Goal: Book appointment/travel/reservation

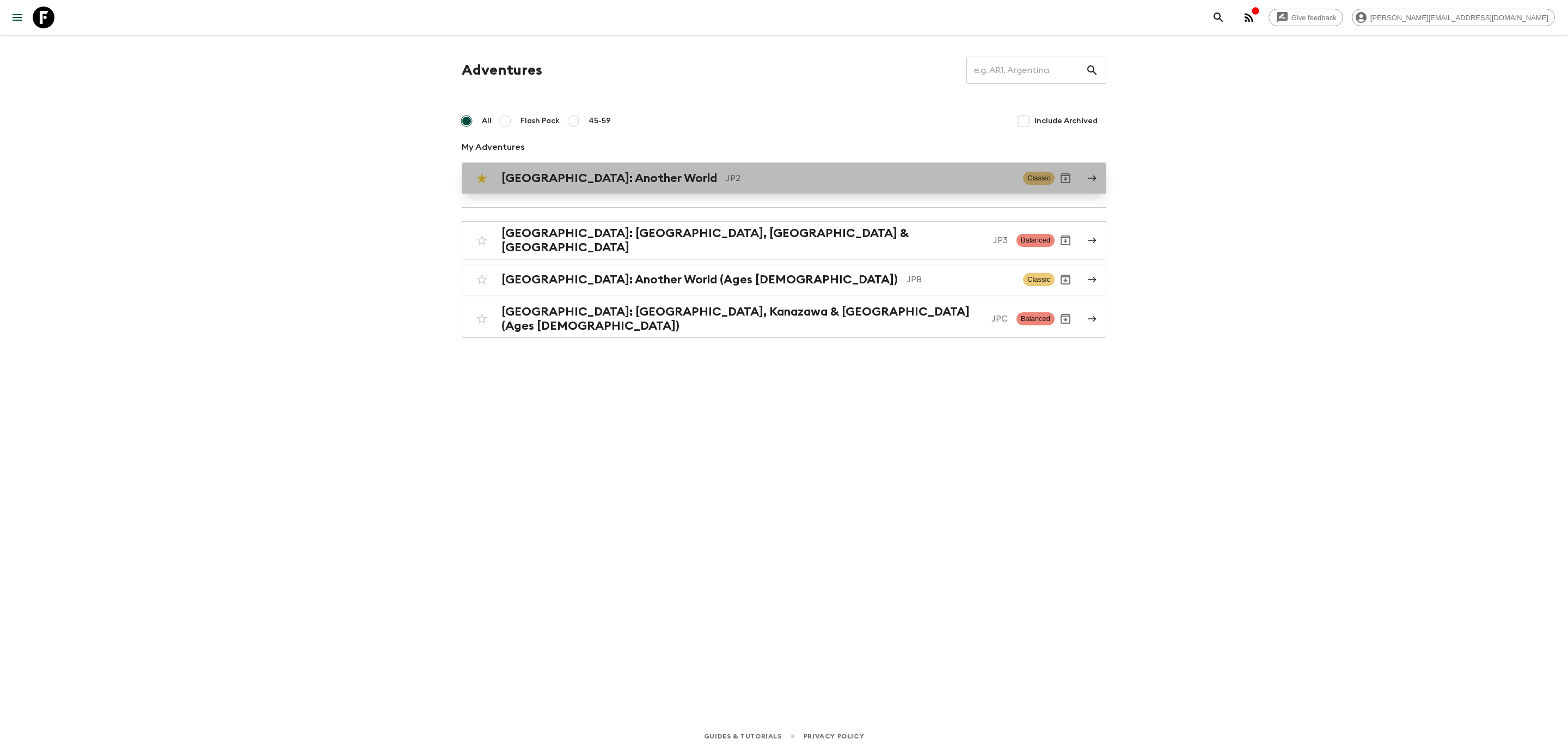
click at [585, 187] on div "[GEOGRAPHIC_DATA]: Another World JP2 Classic" at bounding box center [763, 178] width 584 height 22
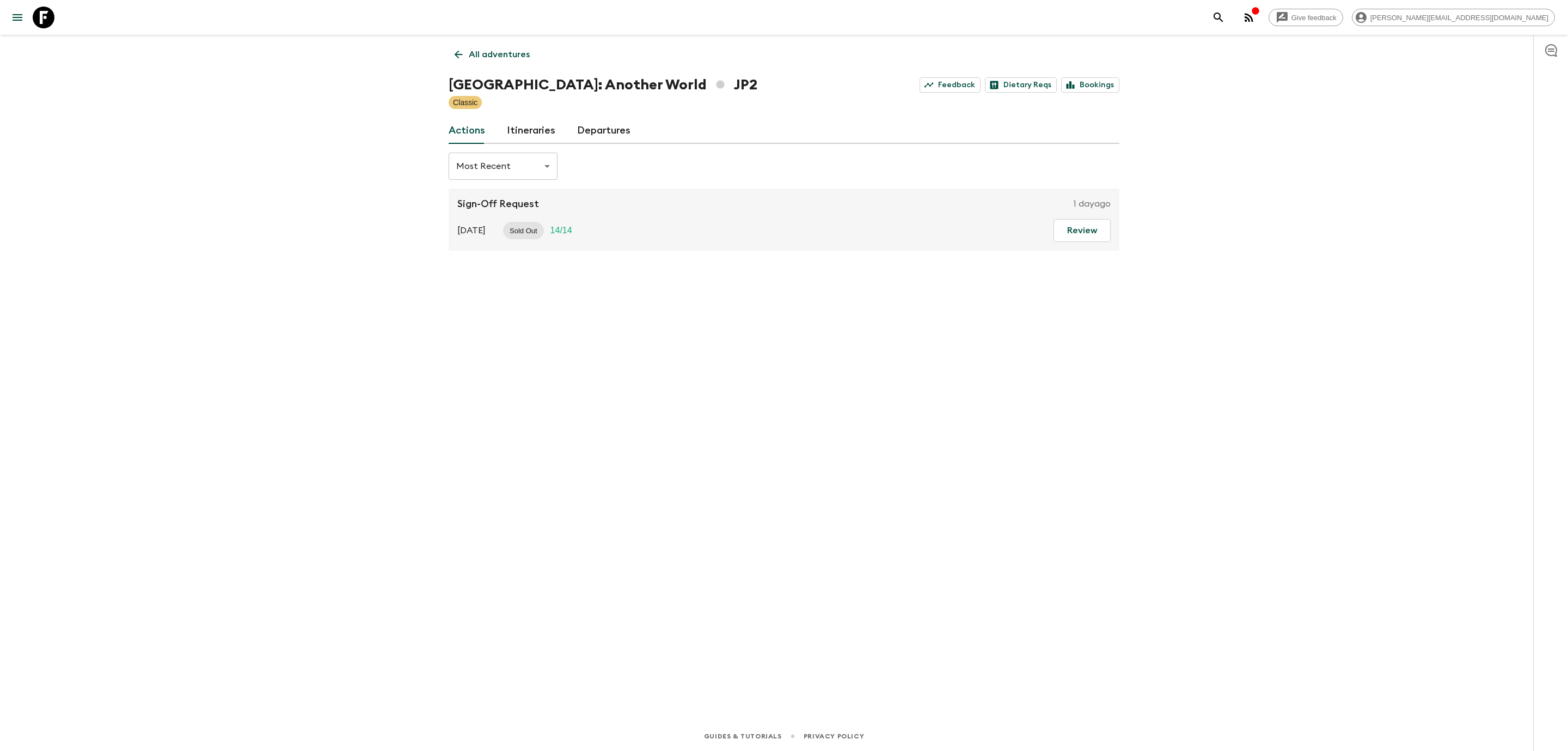
click at [602, 131] on link "Departures" at bounding box center [604, 131] width 54 height 26
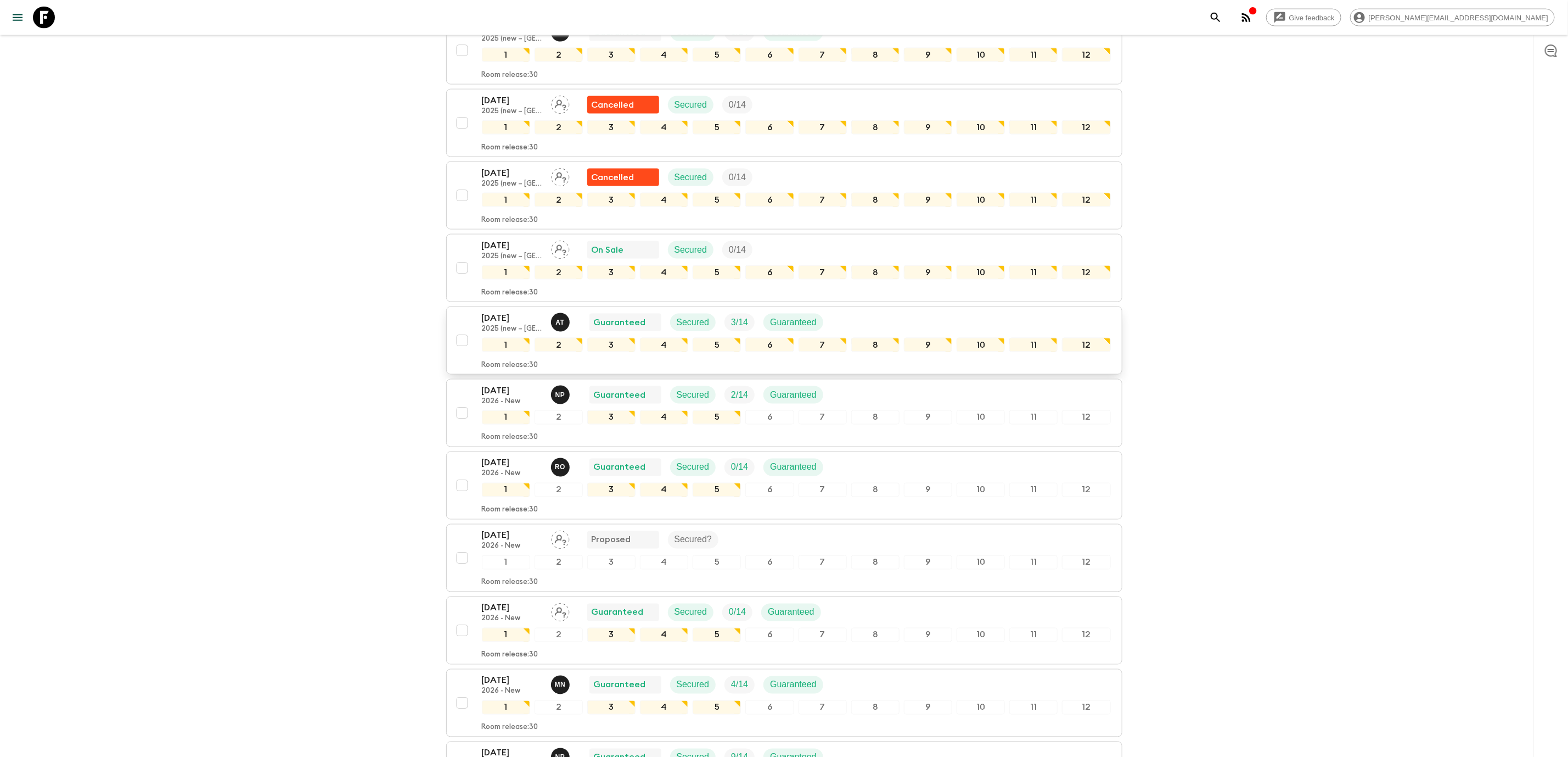
scroll to position [1173, 0]
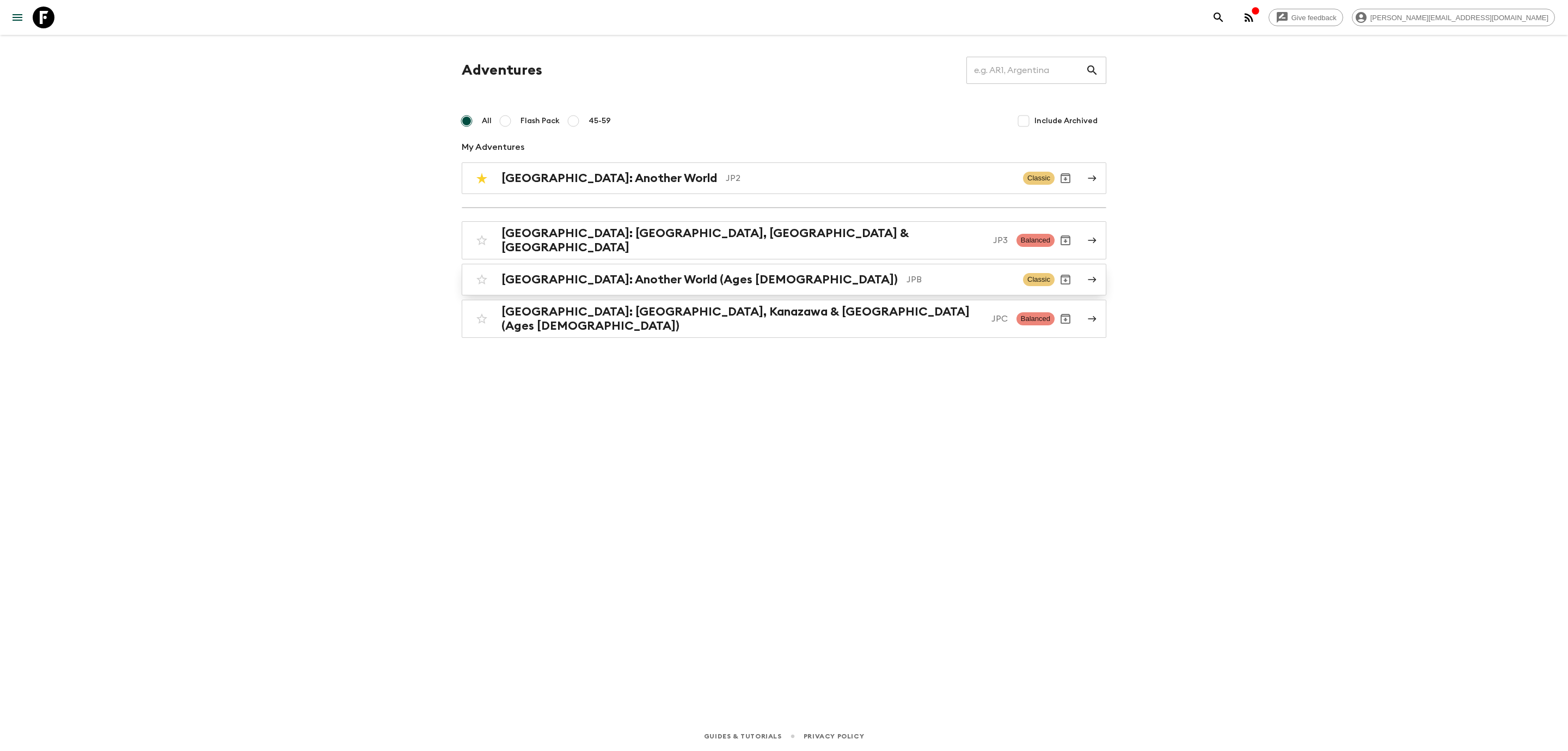
click at [611, 275] on h2 "[GEOGRAPHIC_DATA]: Another World (Ages [DEMOGRAPHIC_DATA])" at bounding box center [699, 279] width 396 height 14
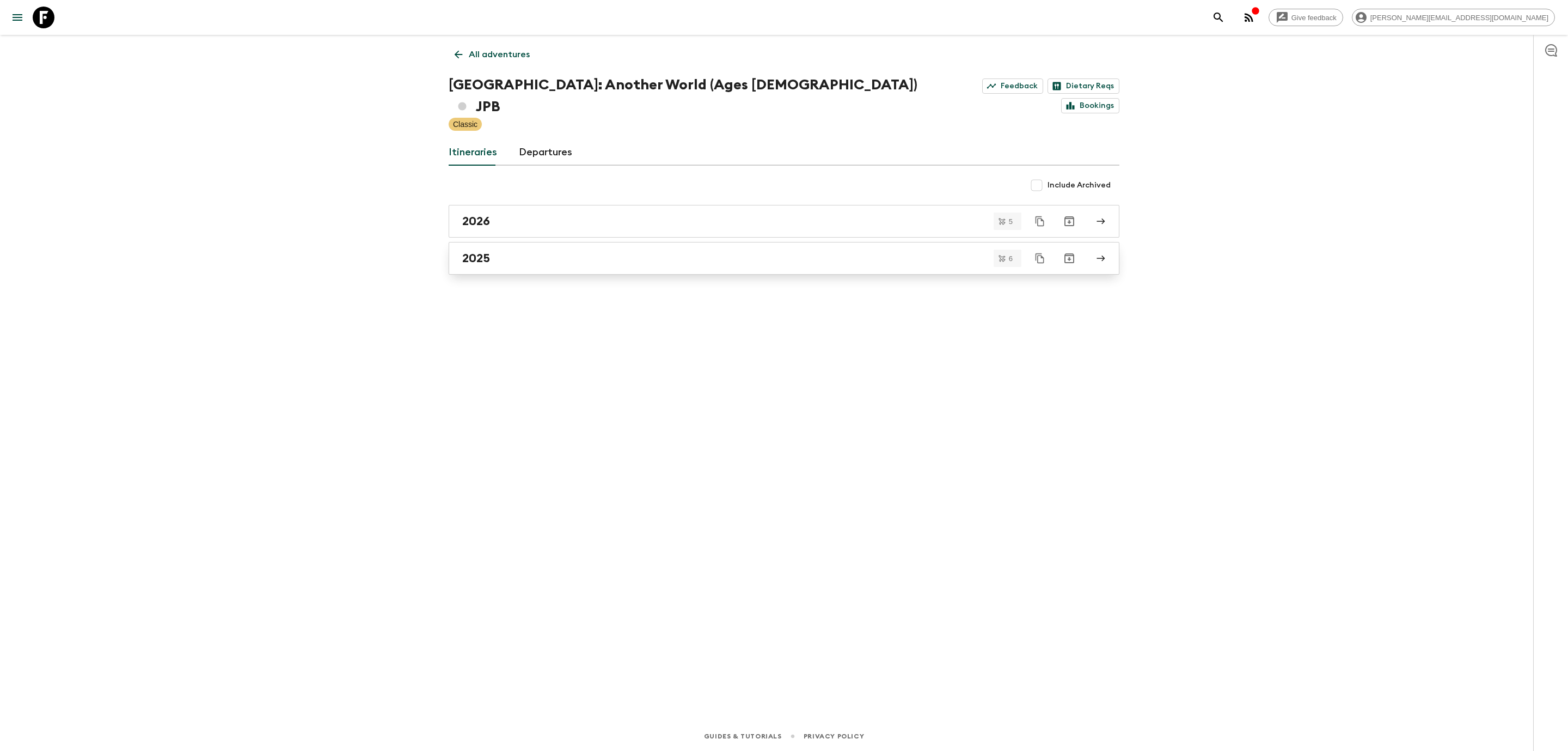
click at [505, 251] on div "2025" at bounding box center [774, 258] width 623 height 14
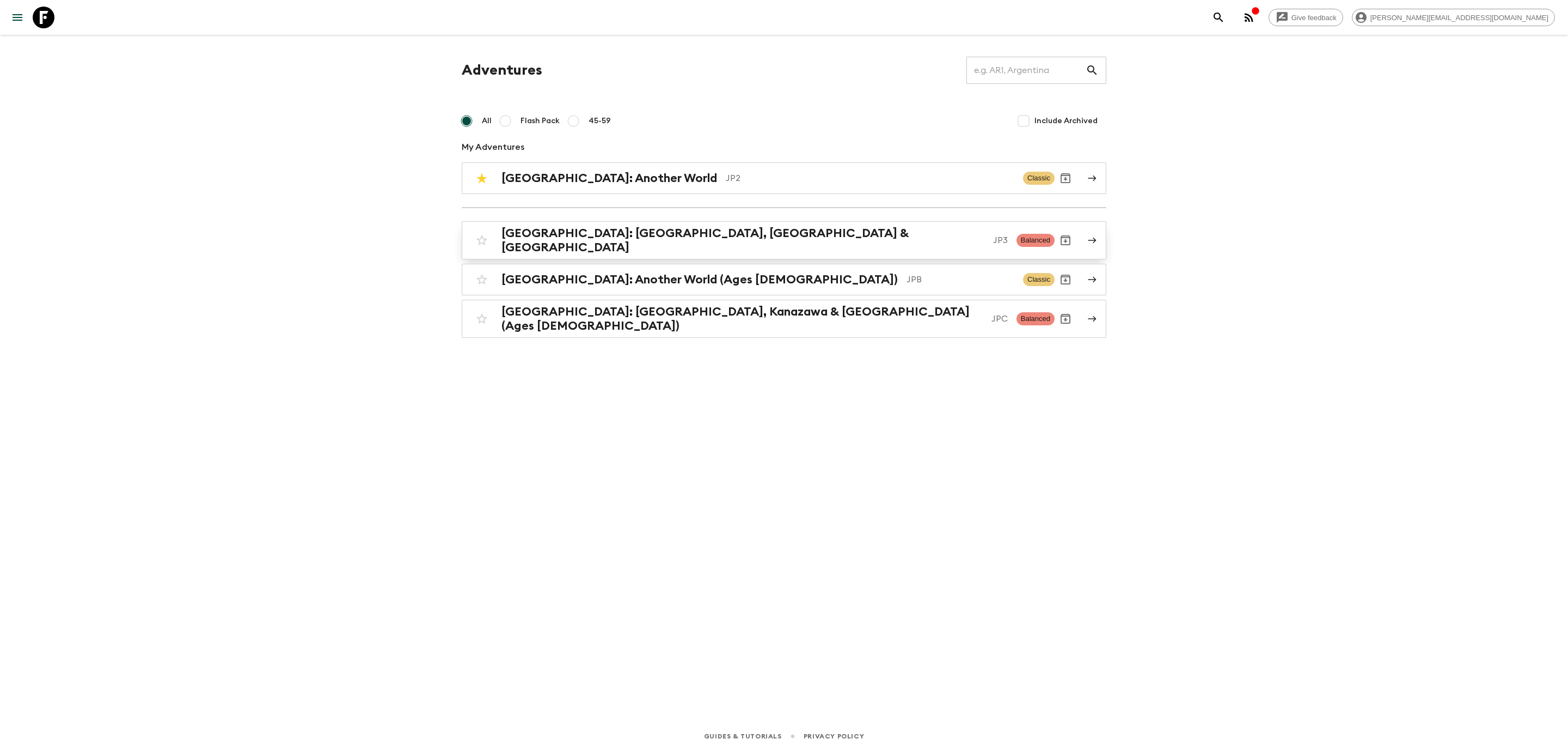
click at [587, 242] on h2 "[GEOGRAPHIC_DATA]: [GEOGRAPHIC_DATA], [GEOGRAPHIC_DATA] & [GEOGRAPHIC_DATA]" at bounding box center [743, 240] width 483 height 28
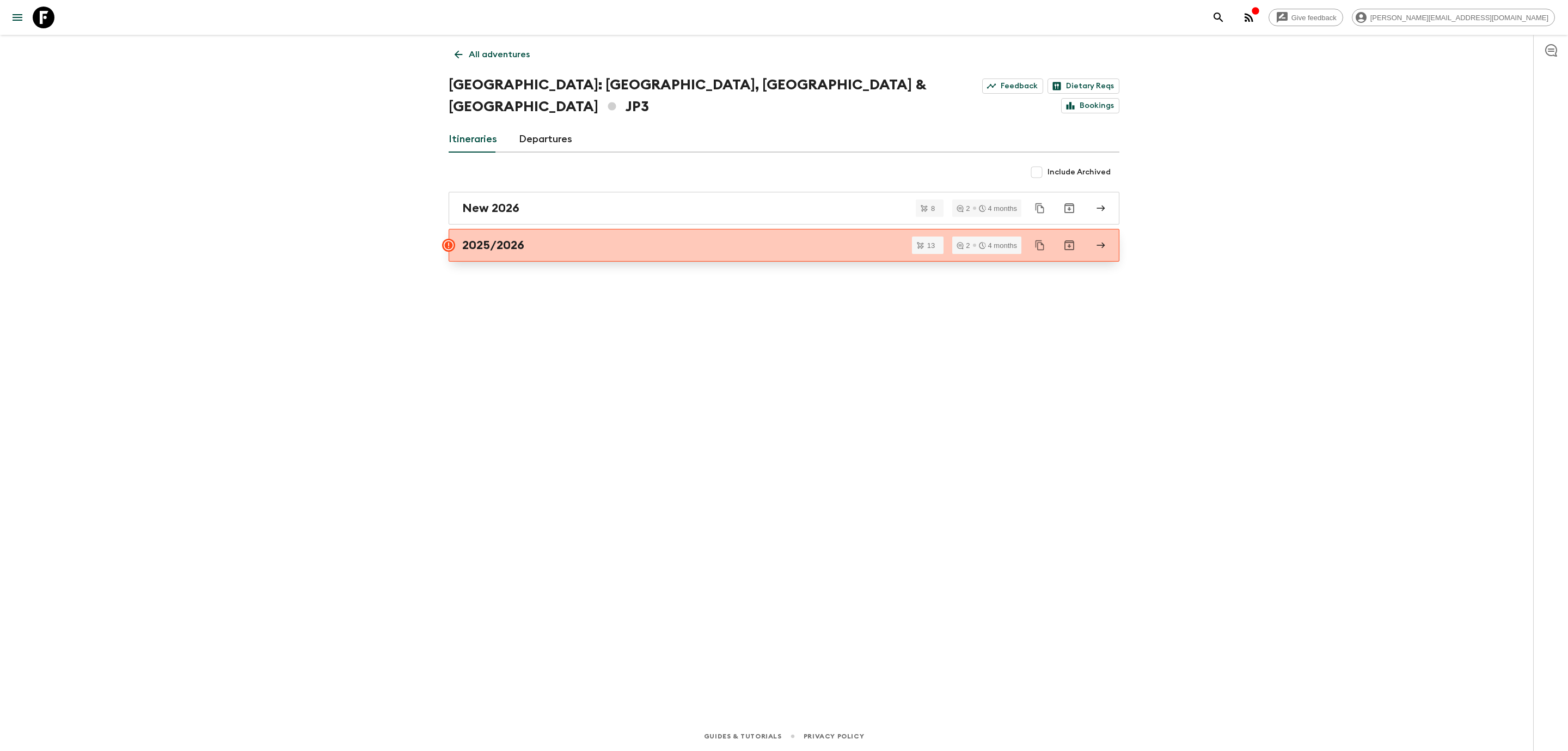
click at [548, 238] on div "2025/2026" at bounding box center [774, 245] width 623 height 14
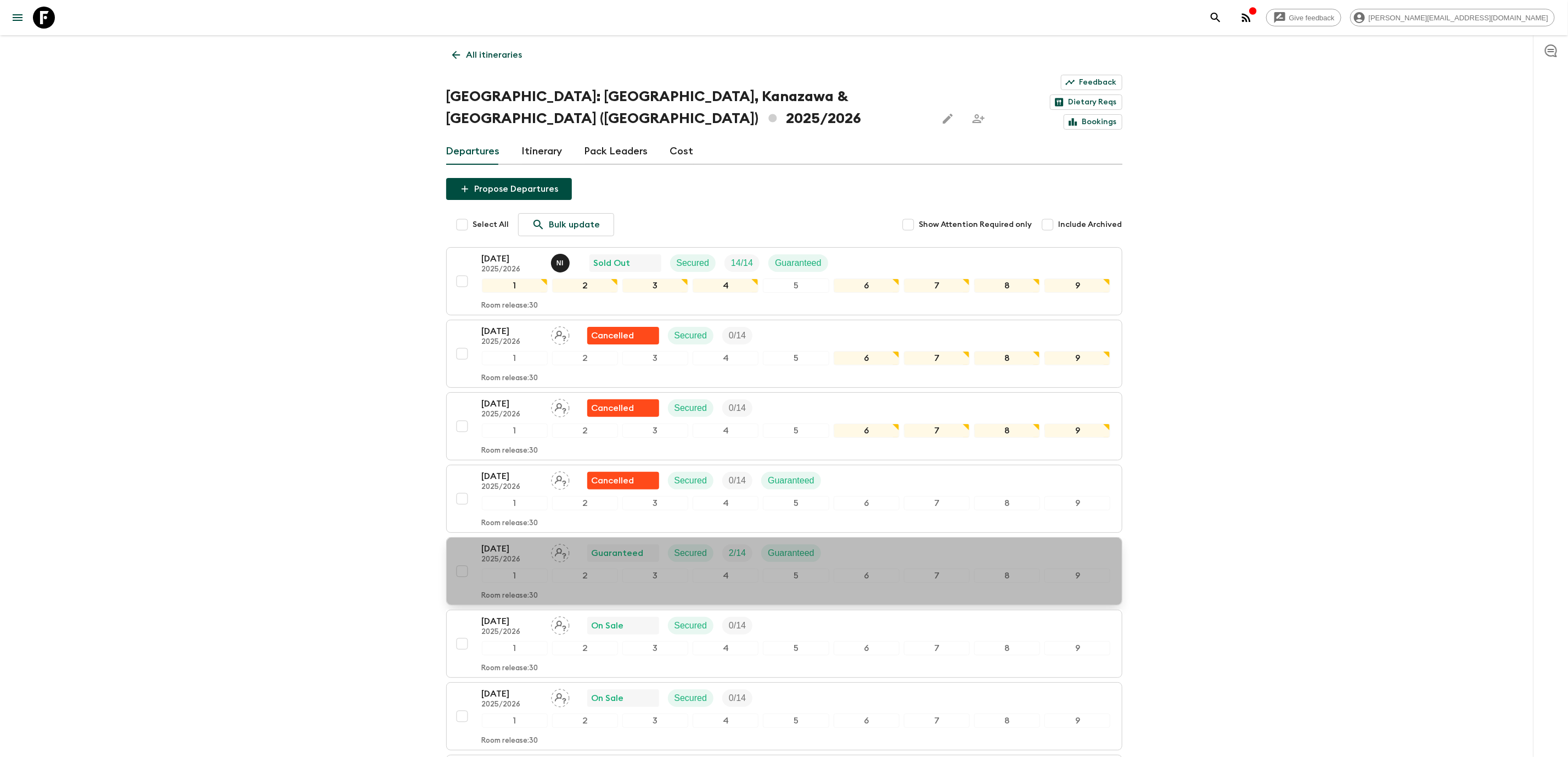
click at [496, 542] on p "[DATE]" at bounding box center [512, 549] width 60 height 14
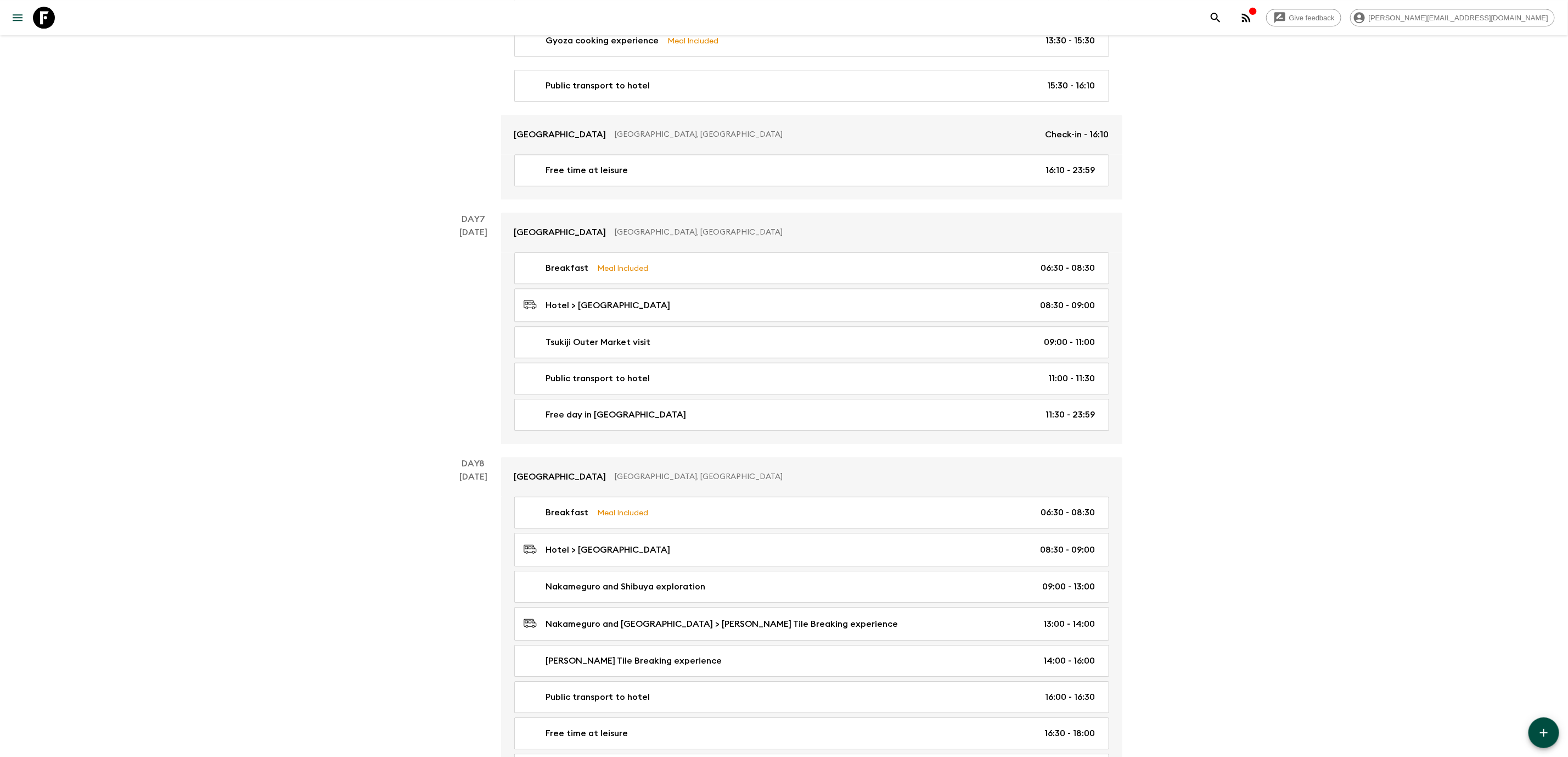
scroll to position [2406, 0]
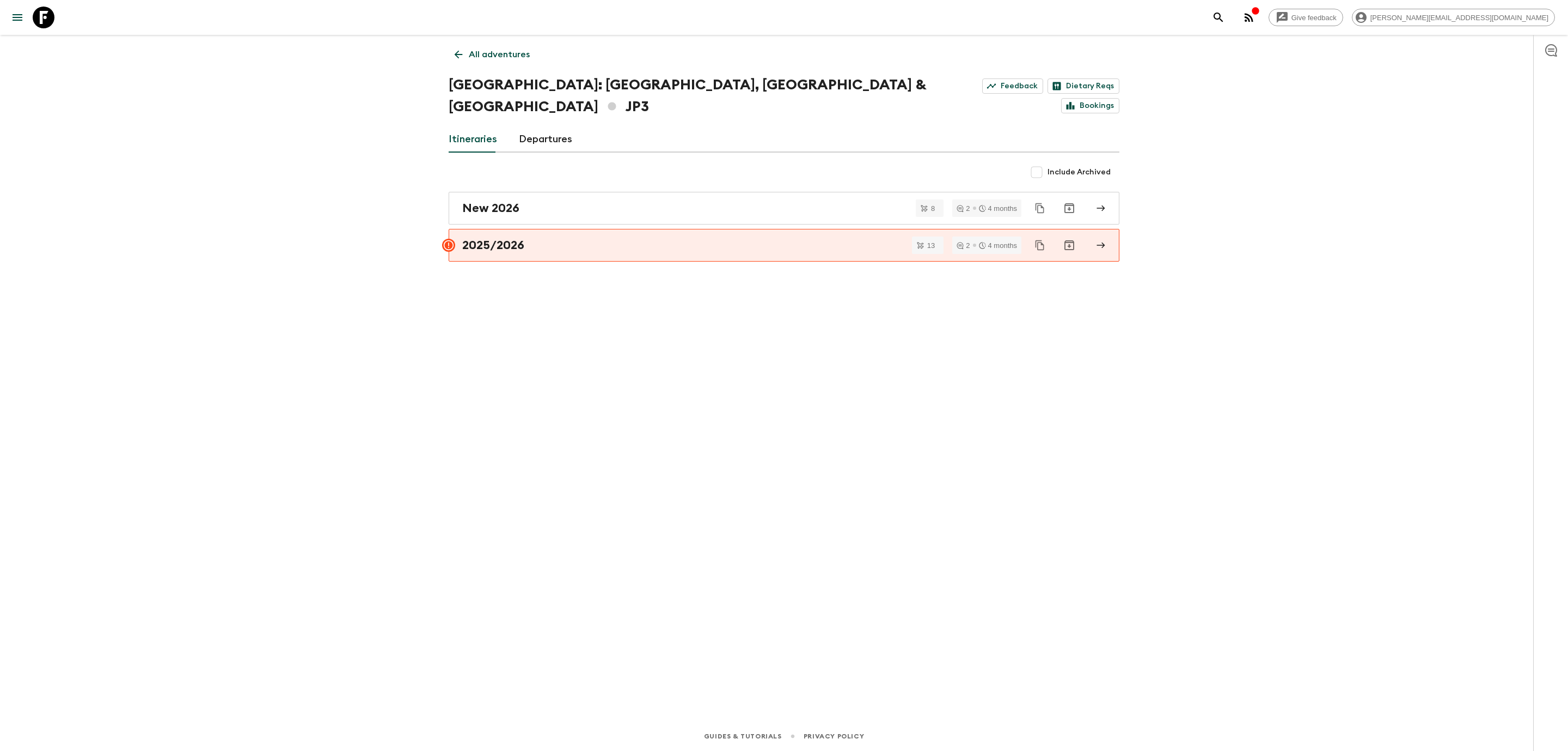
click at [456, 45] on link "All adventures" at bounding box center [492, 54] width 87 height 22
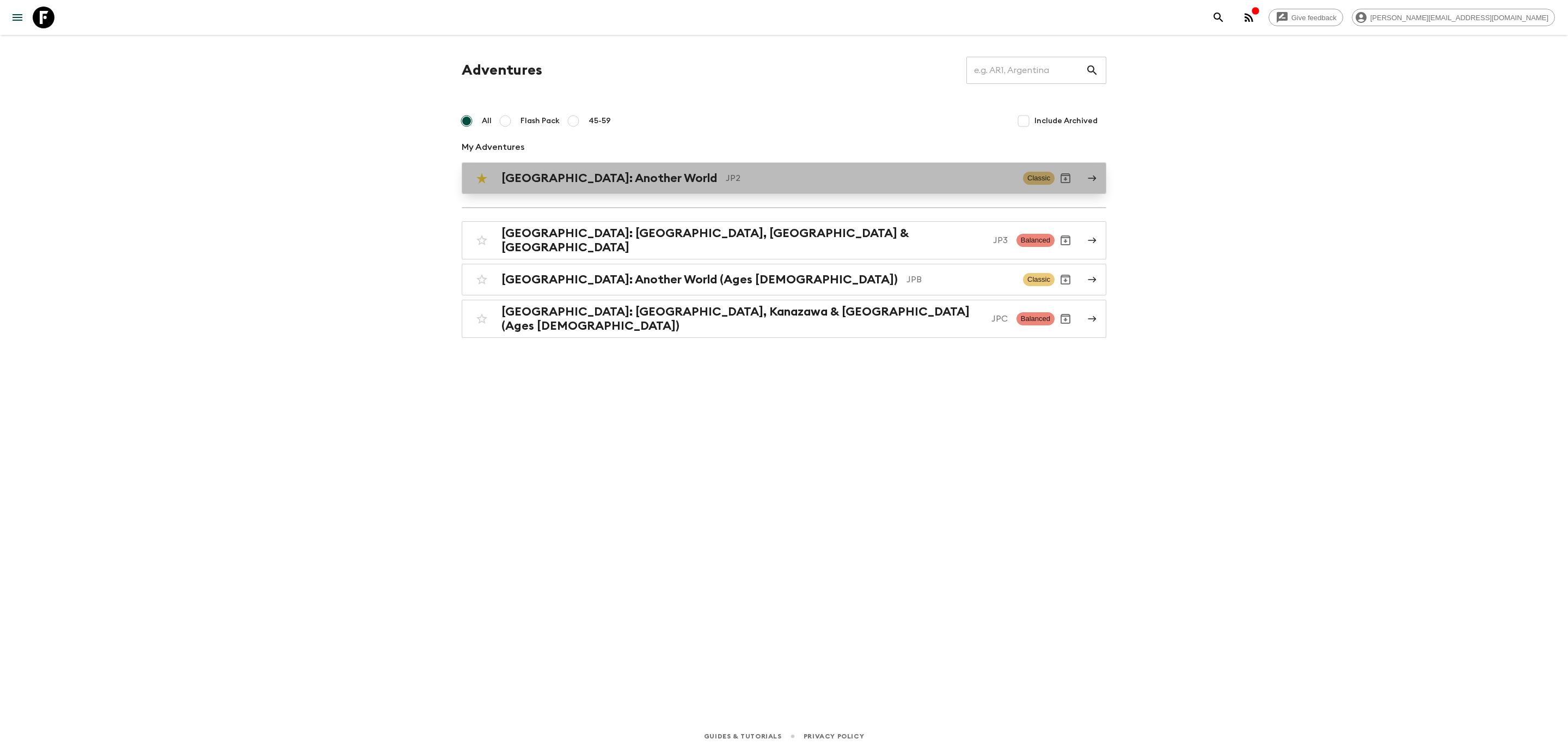
click at [619, 182] on h2 "[GEOGRAPHIC_DATA]: Another World" at bounding box center [609, 178] width 216 height 14
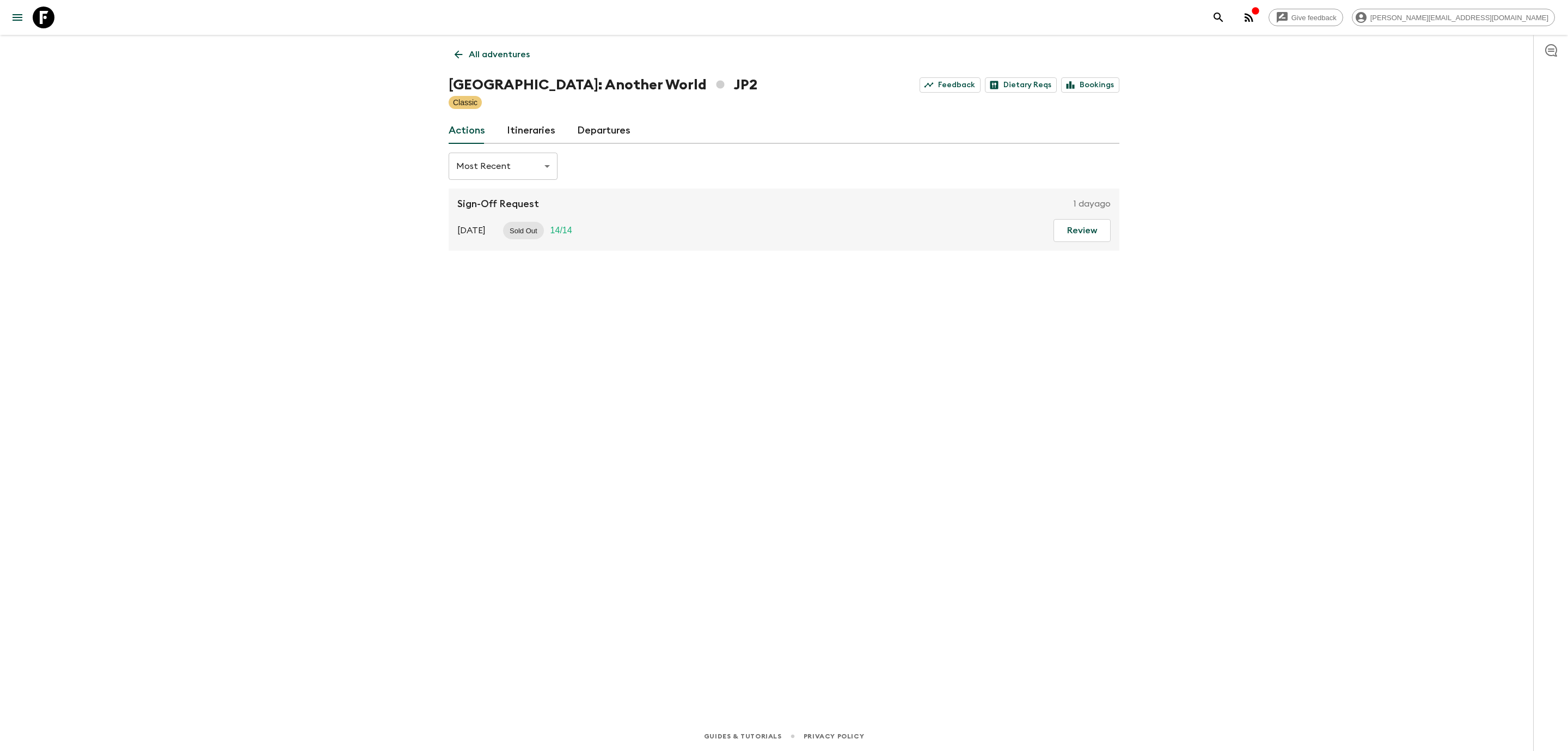
click at [622, 146] on div "All adventures Japan: Another World JP2 Feedback Dietary Reqs Bookings Classic …" at bounding box center [784, 363] width 697 height 656
click at [621, 139] on link "Departures" at bounding box center [604, 131] width 54 height 26
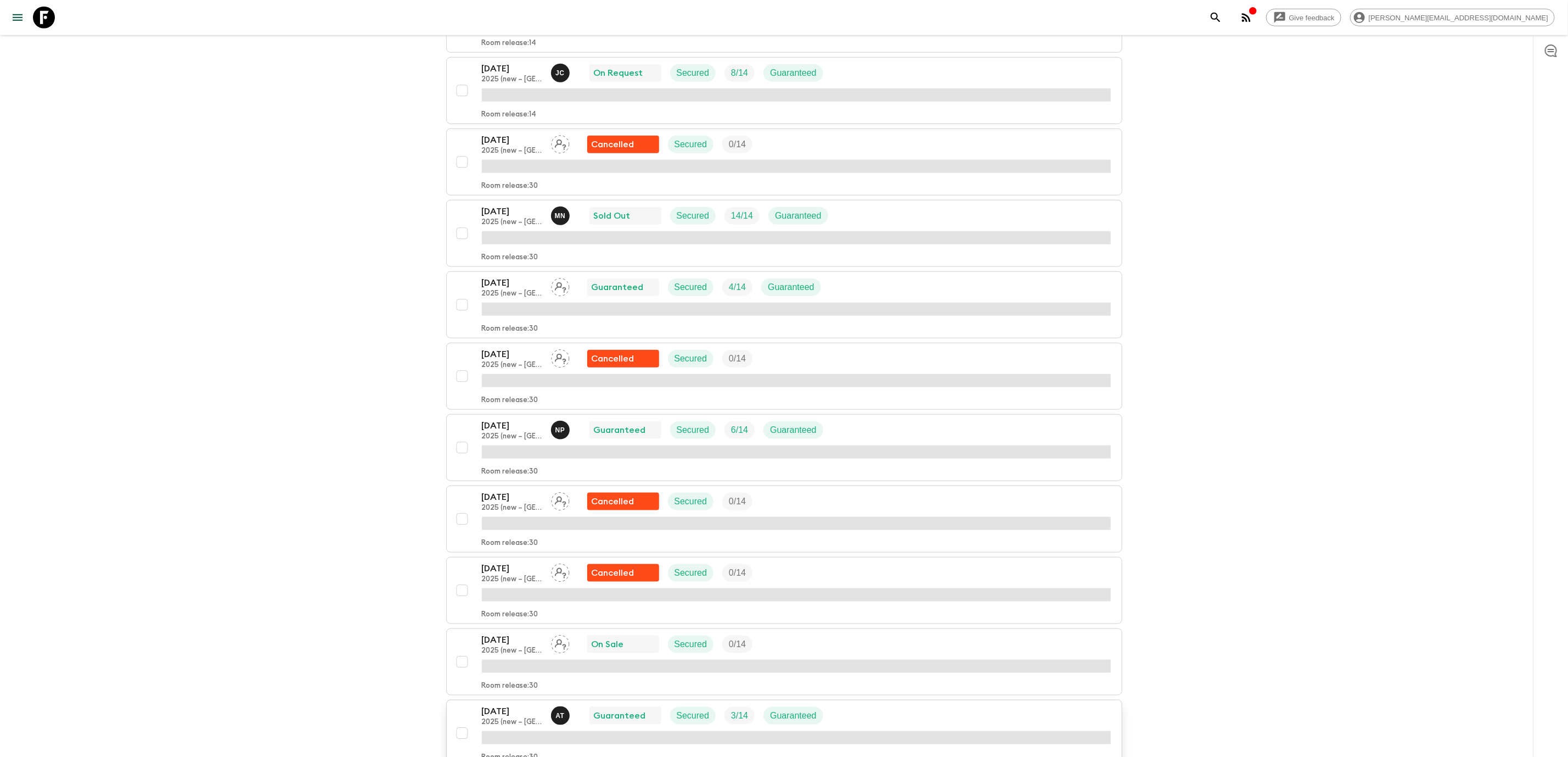
scroll to position [824, 0]
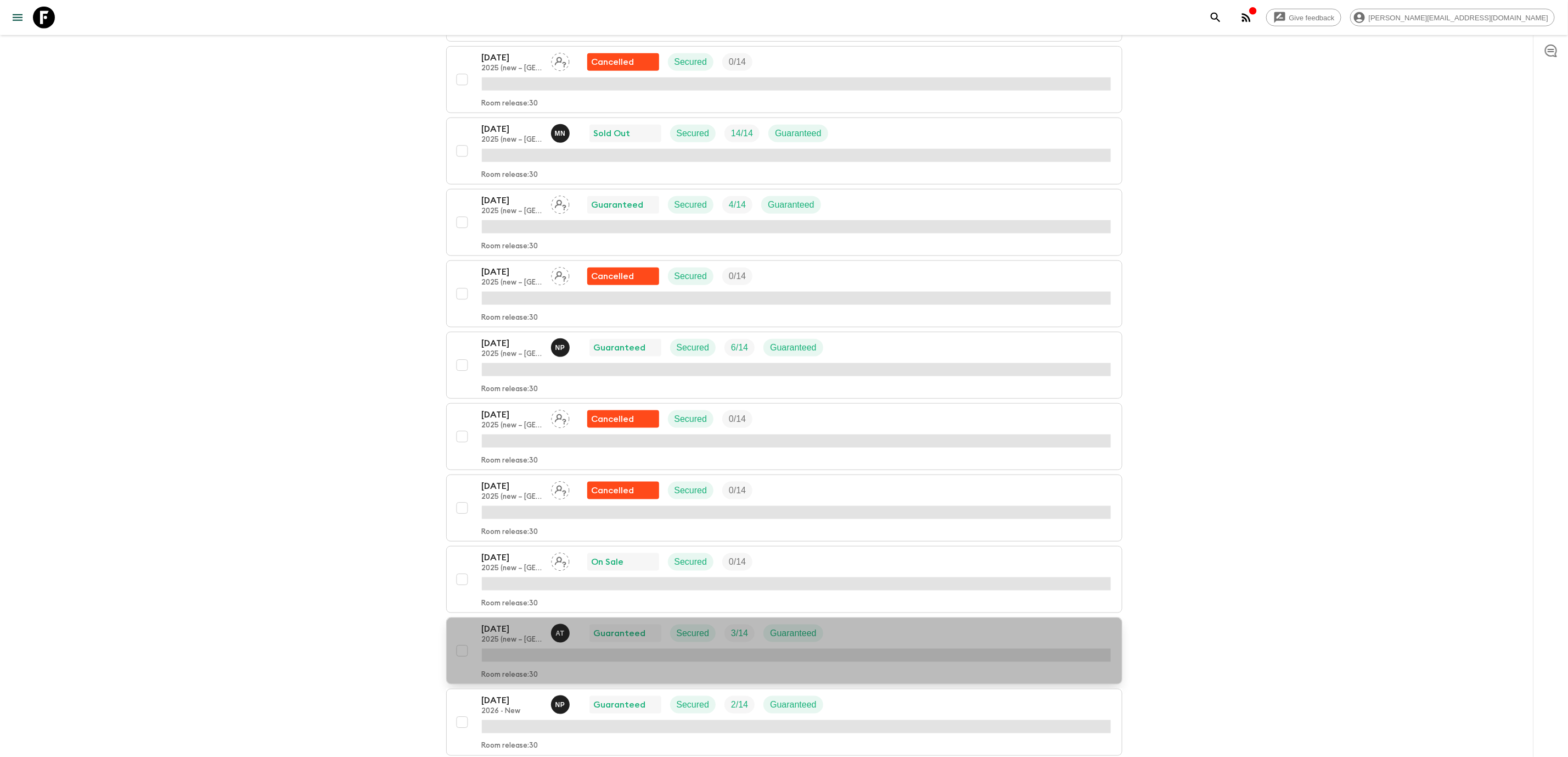
click at [525, 634] on p "[DATE]" at bounding box center [512, 629] width 60 height 14
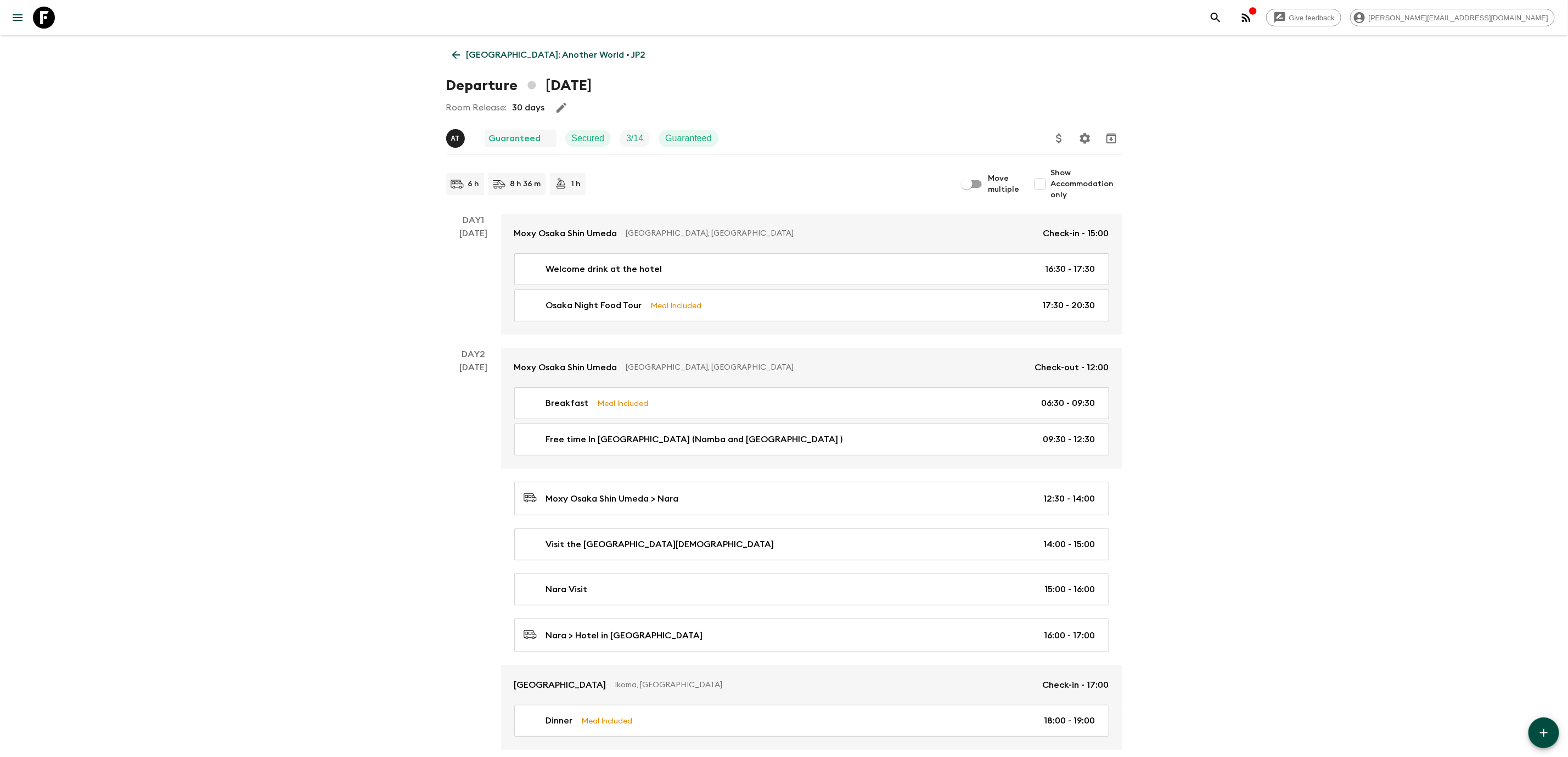
click at [455, 51] on icon at bounding box center [456, 55] width 12 height 12
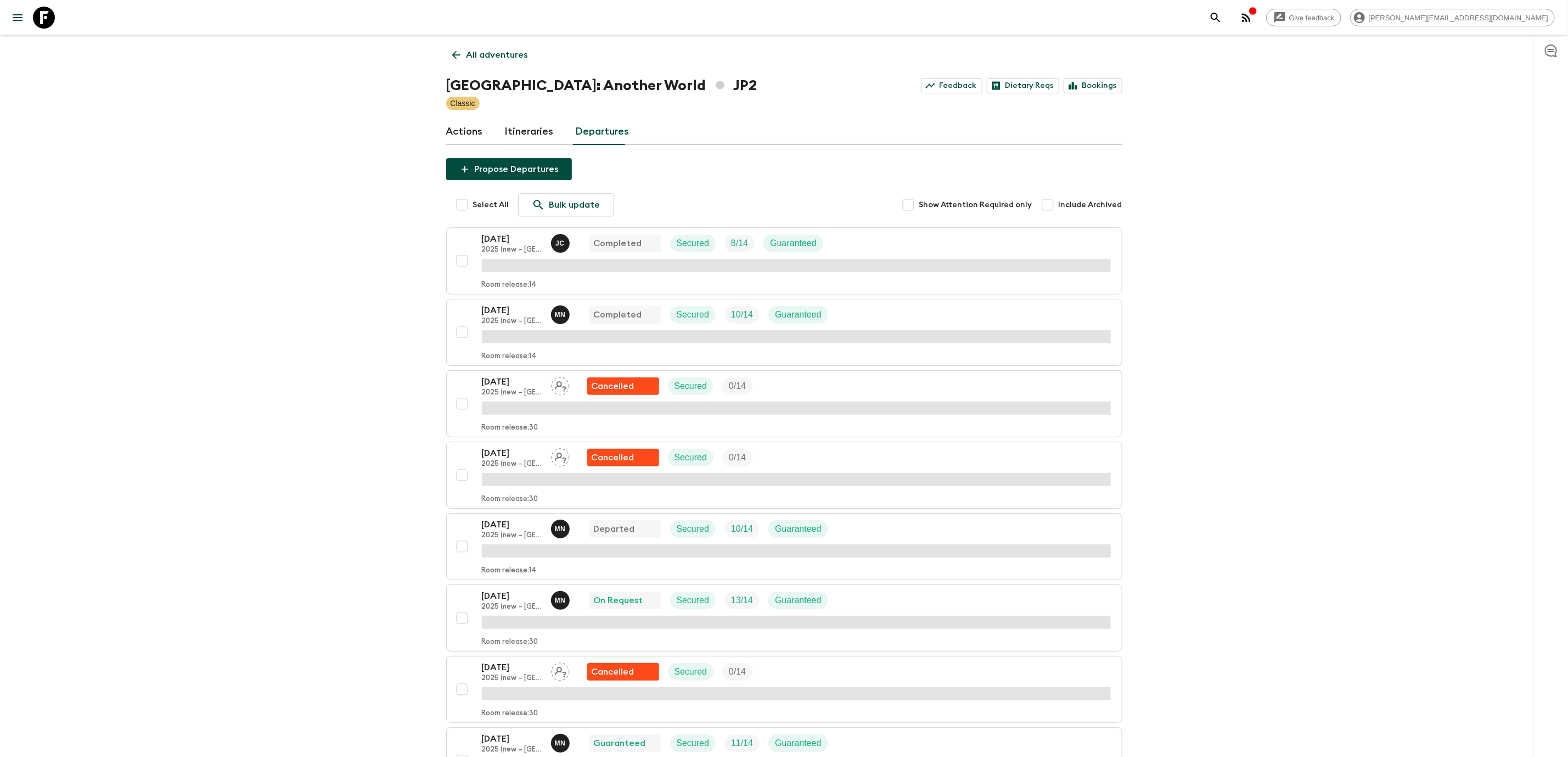
click at [458, 58] on icon at bounding box center [456, 55] width 12 height 12
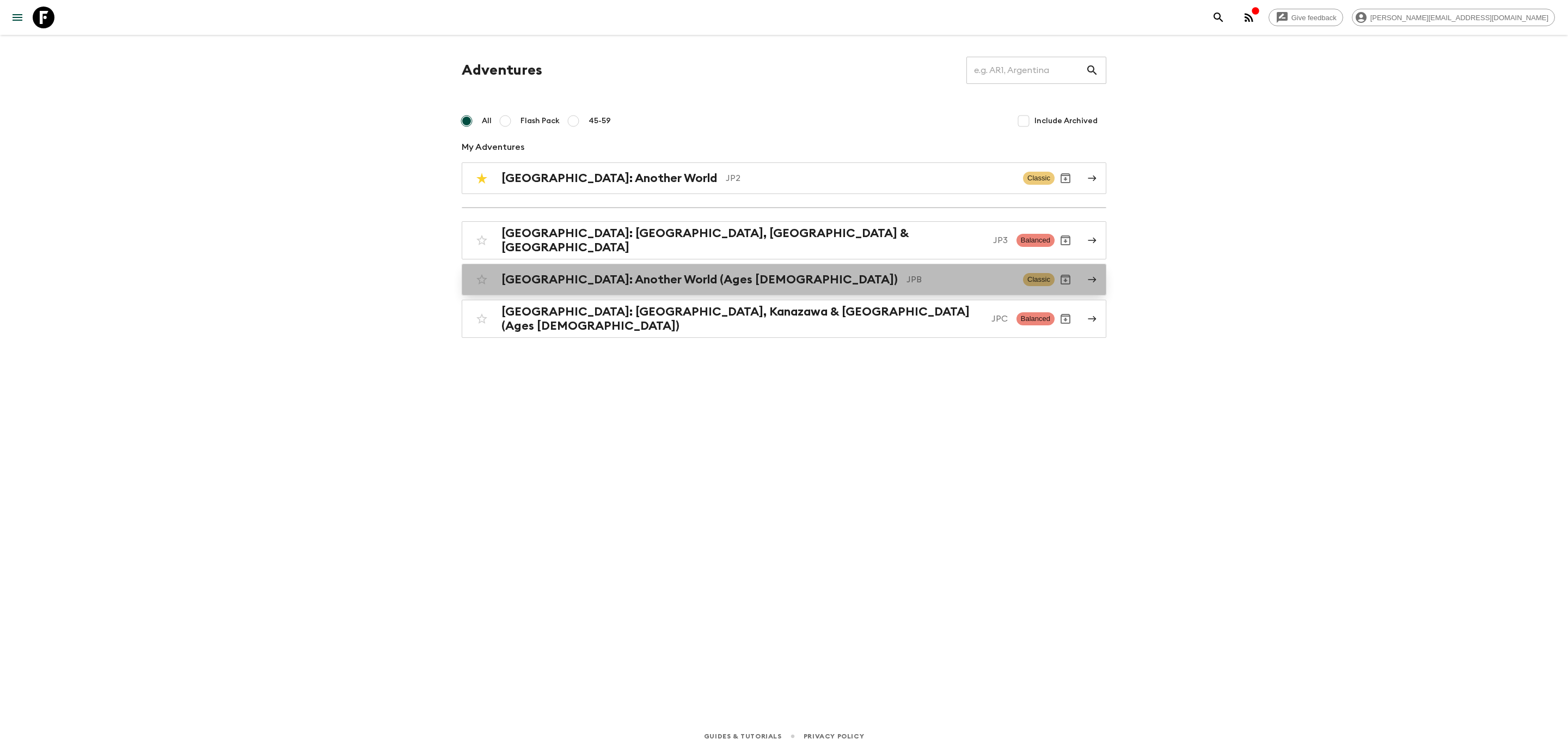
click at [593, 272] on h2 "[GEOGRAPHIC_DATA]: Another World (Ages [DEMOGRAPHIC_DATA])" at bounding box center [699, 279] width 396 height 14
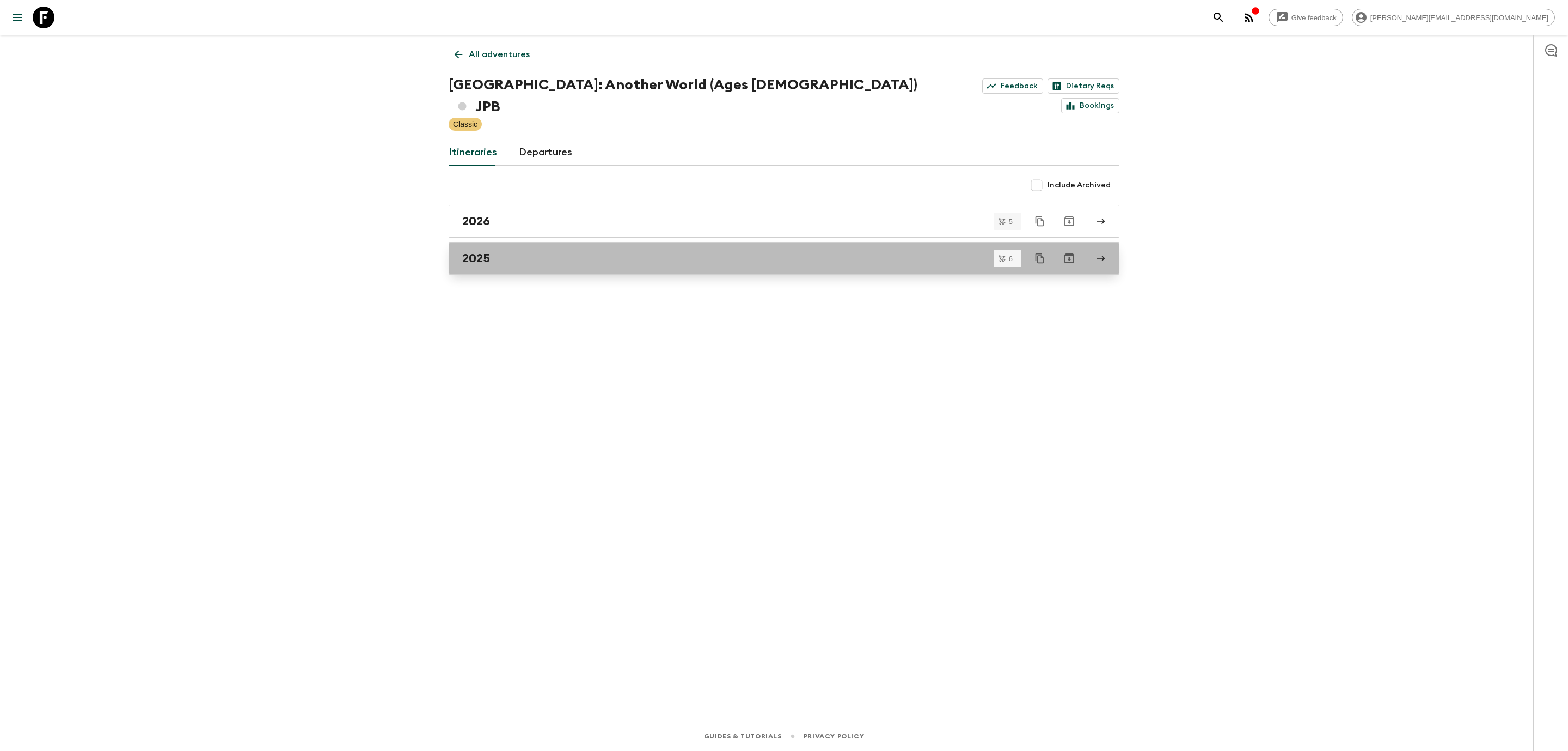
click at [492, 242] on link "2025" at bounding box center [784, 258] width 671 height 33
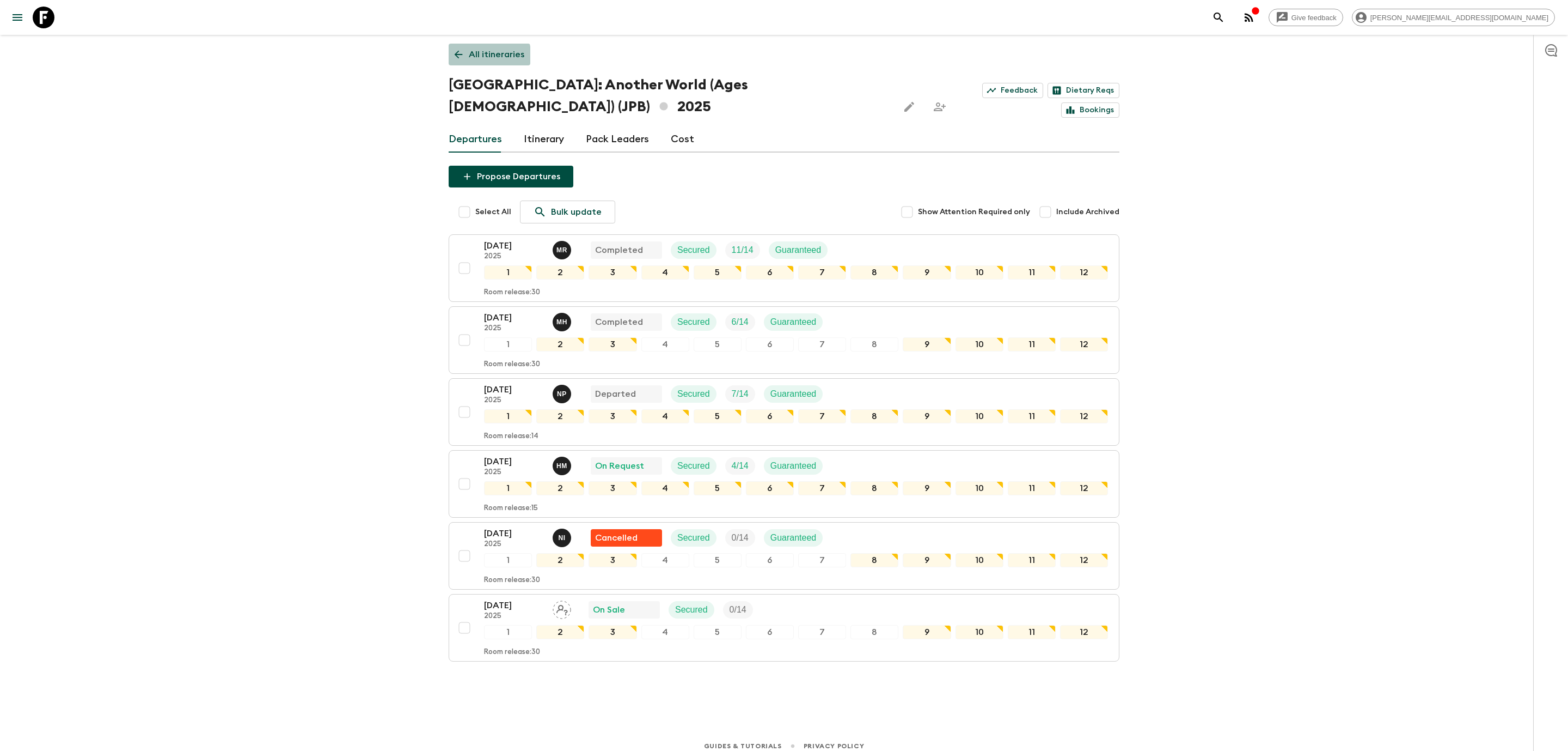
click at [459, 55] on icon at bounding box center [458, 54] width 12 height 12
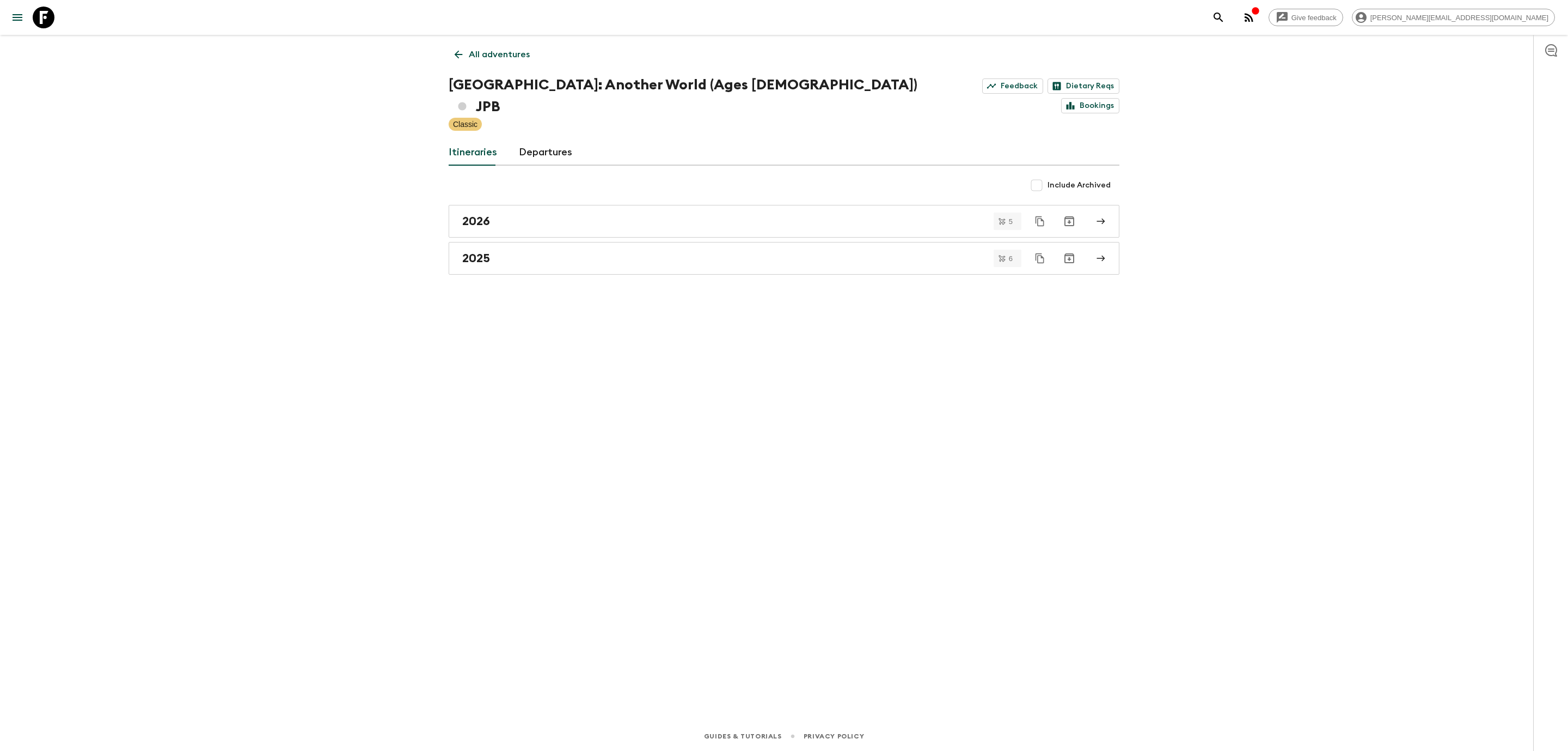
click at [459, 55] on icon at bounding box center [458, 54] width 12 height 12
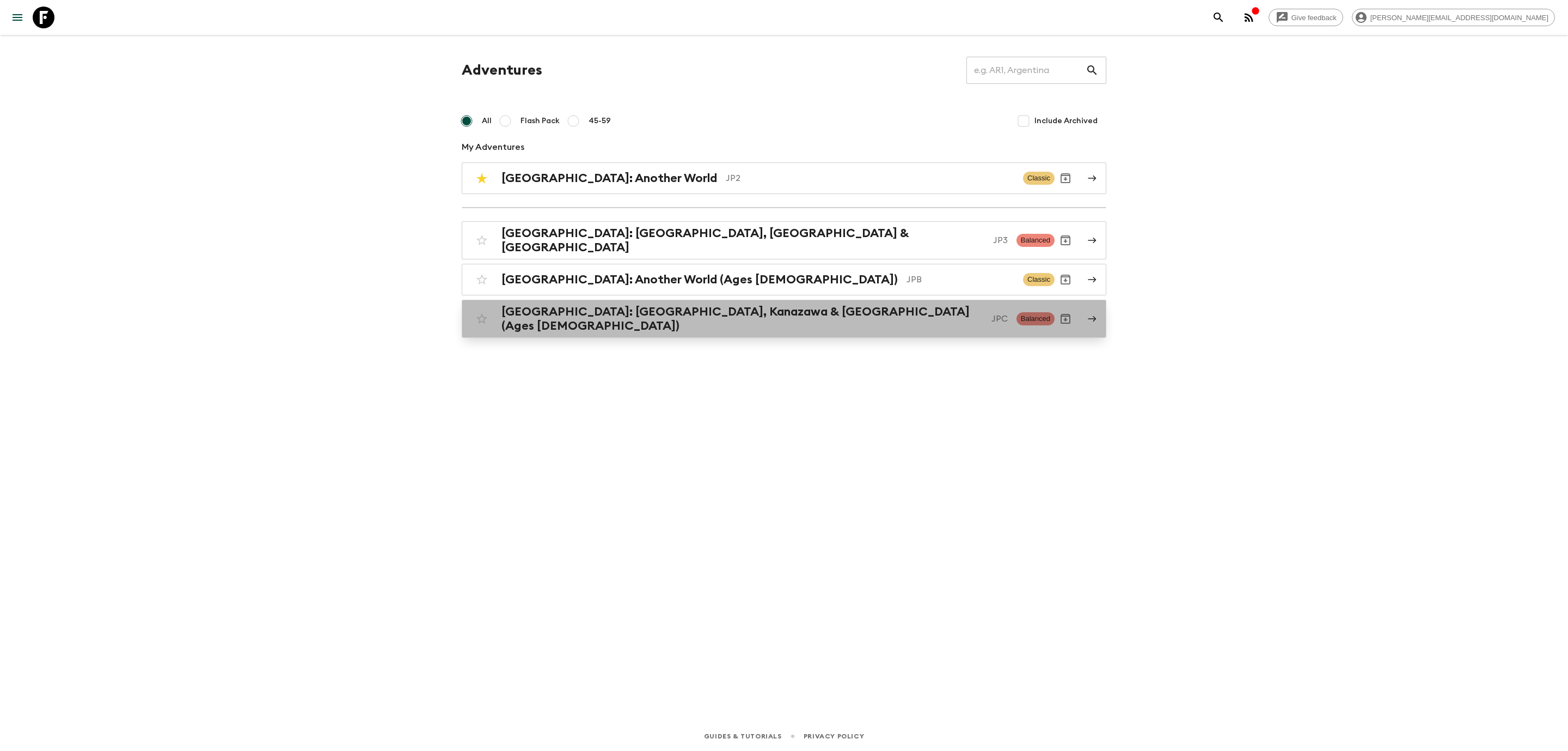
click at [560, 305] on h2 "[GEOGRAPHIC_DATA]: [GEOGRAPHIC_DATA], Kanazawa & [GEOGRAPHIC_DATA] (Ages [DEMOG…" at bounding box center [742, 319] width 481 height 28
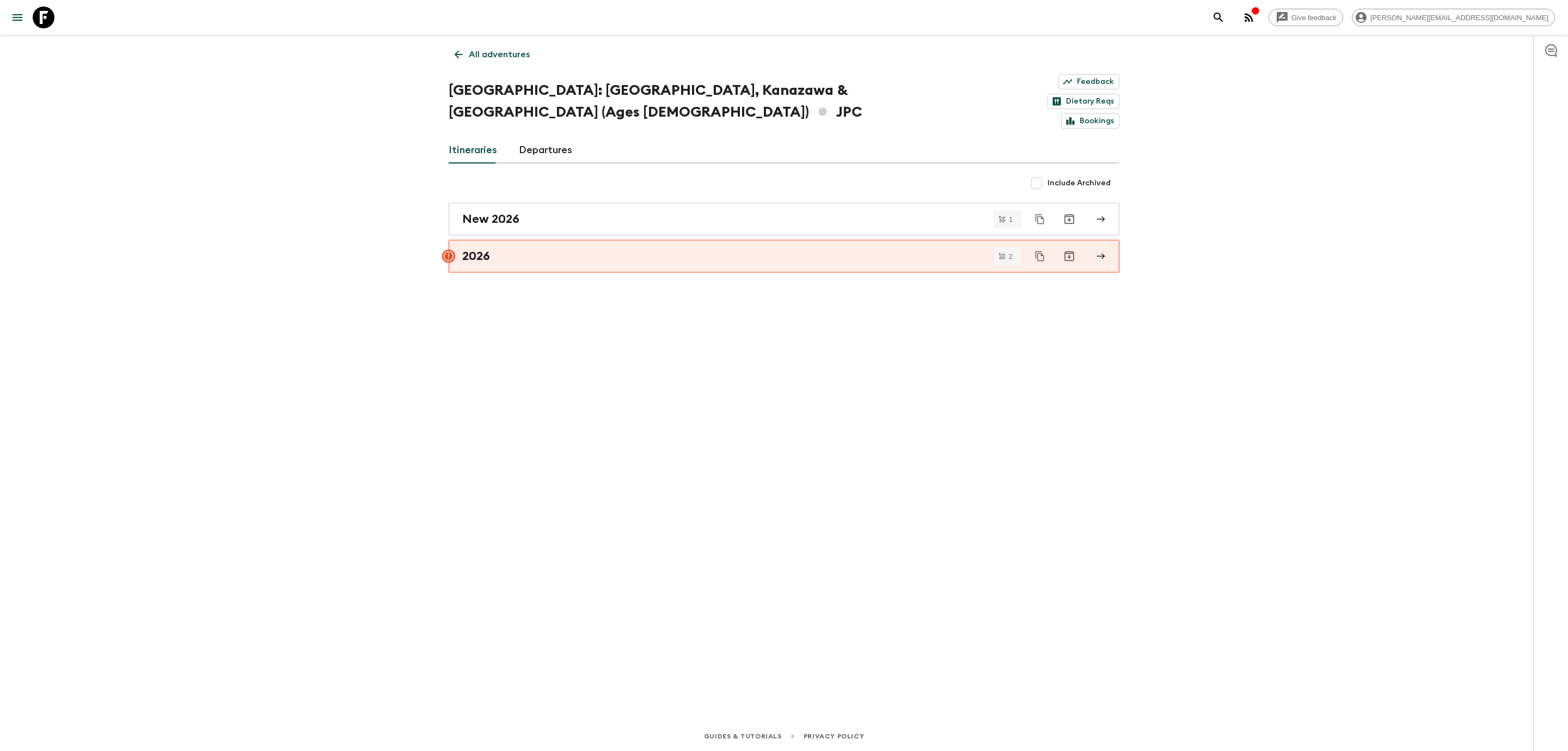
click at [546, 137] on link "Departures" at bounding box center [546, 150] width 54 height 26
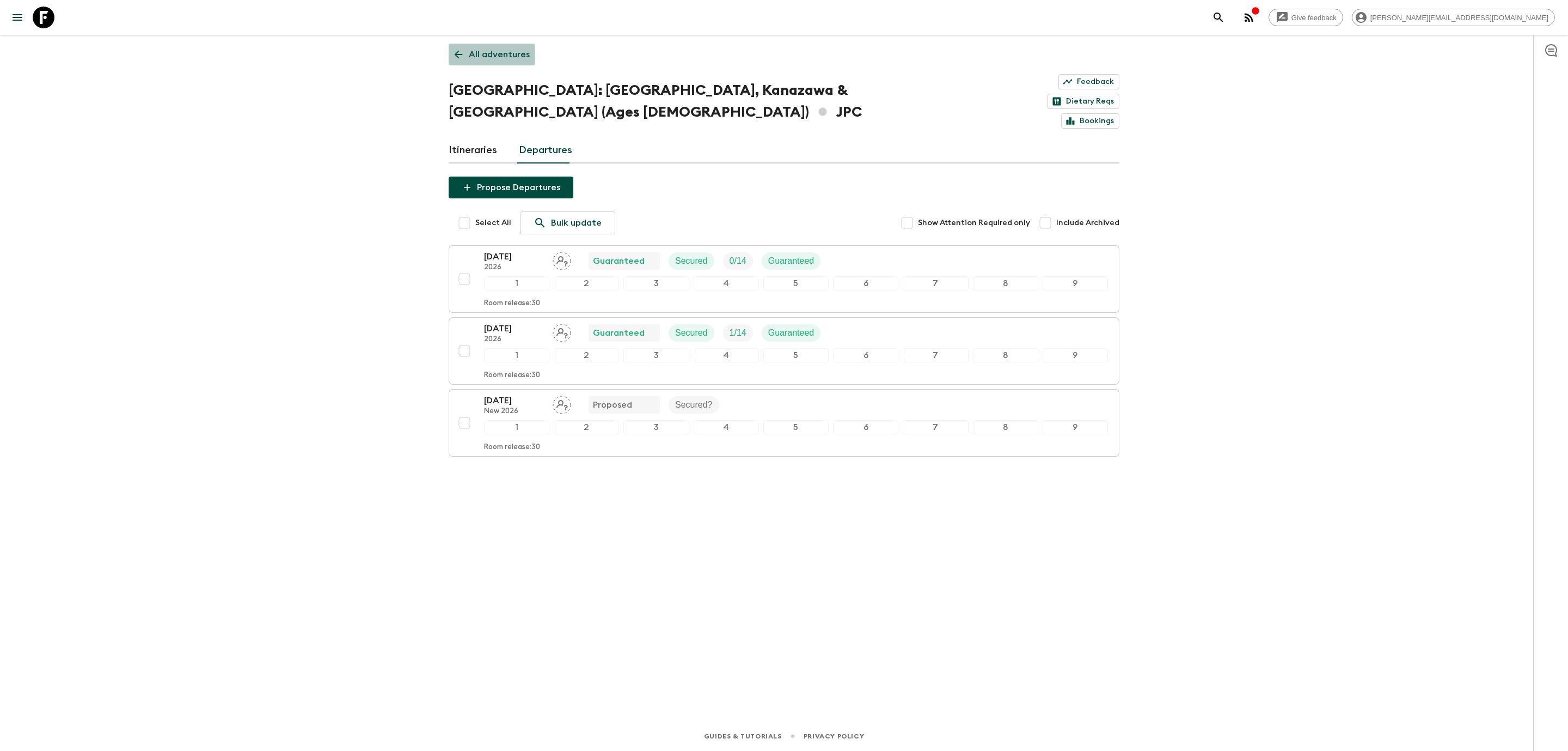
click at [452, 54] on link "All adventures" at bounding box center [492, 54] width 87 height 22
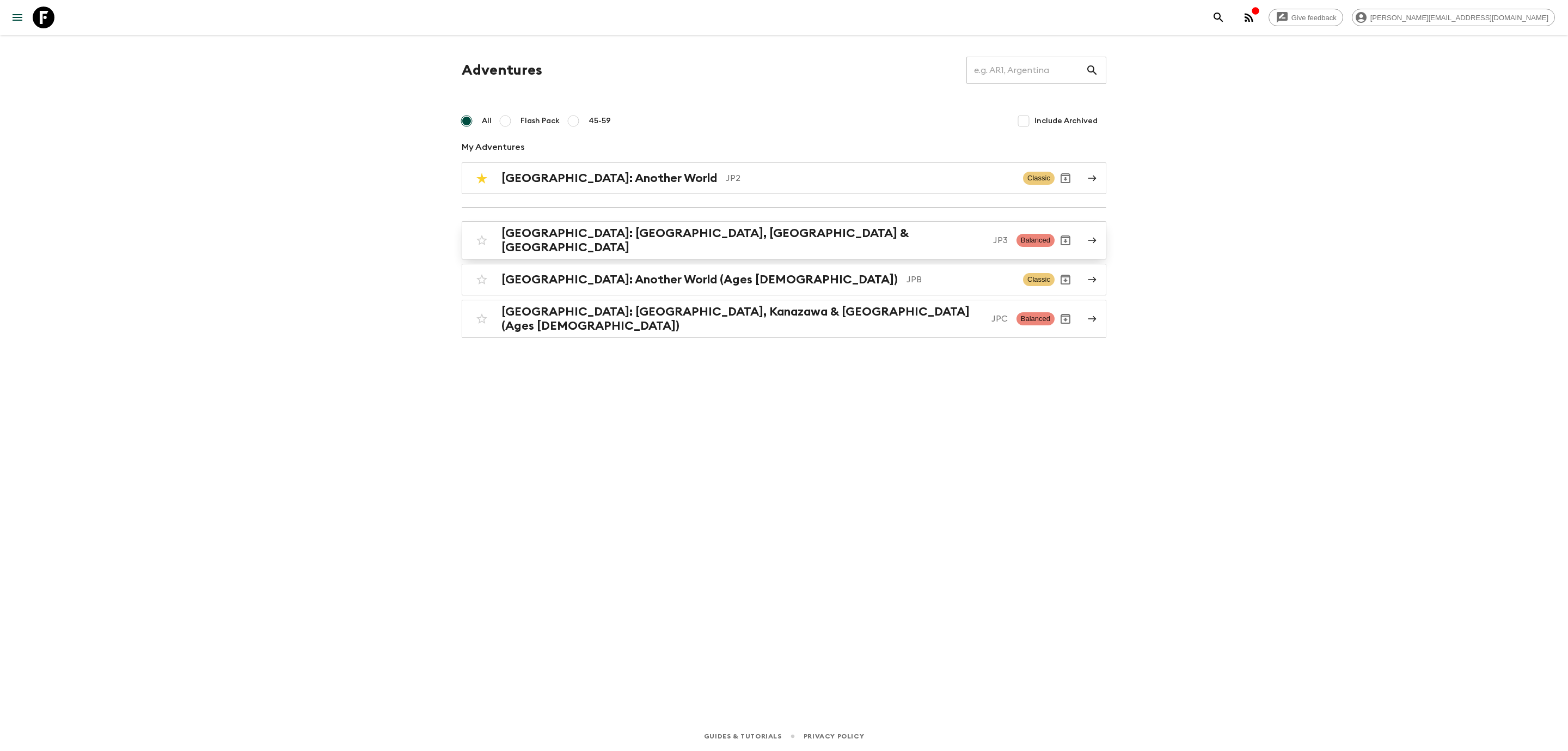
click at [595, 239] on h2 "[GEOGRAPHIC_DATA]: [GEOGRAPHIC_DATA], [GEOGRAPHIC_DATA] & [GEOGRAPHIC_DATA]" at bounding box center [743, 240] width 483 height 28
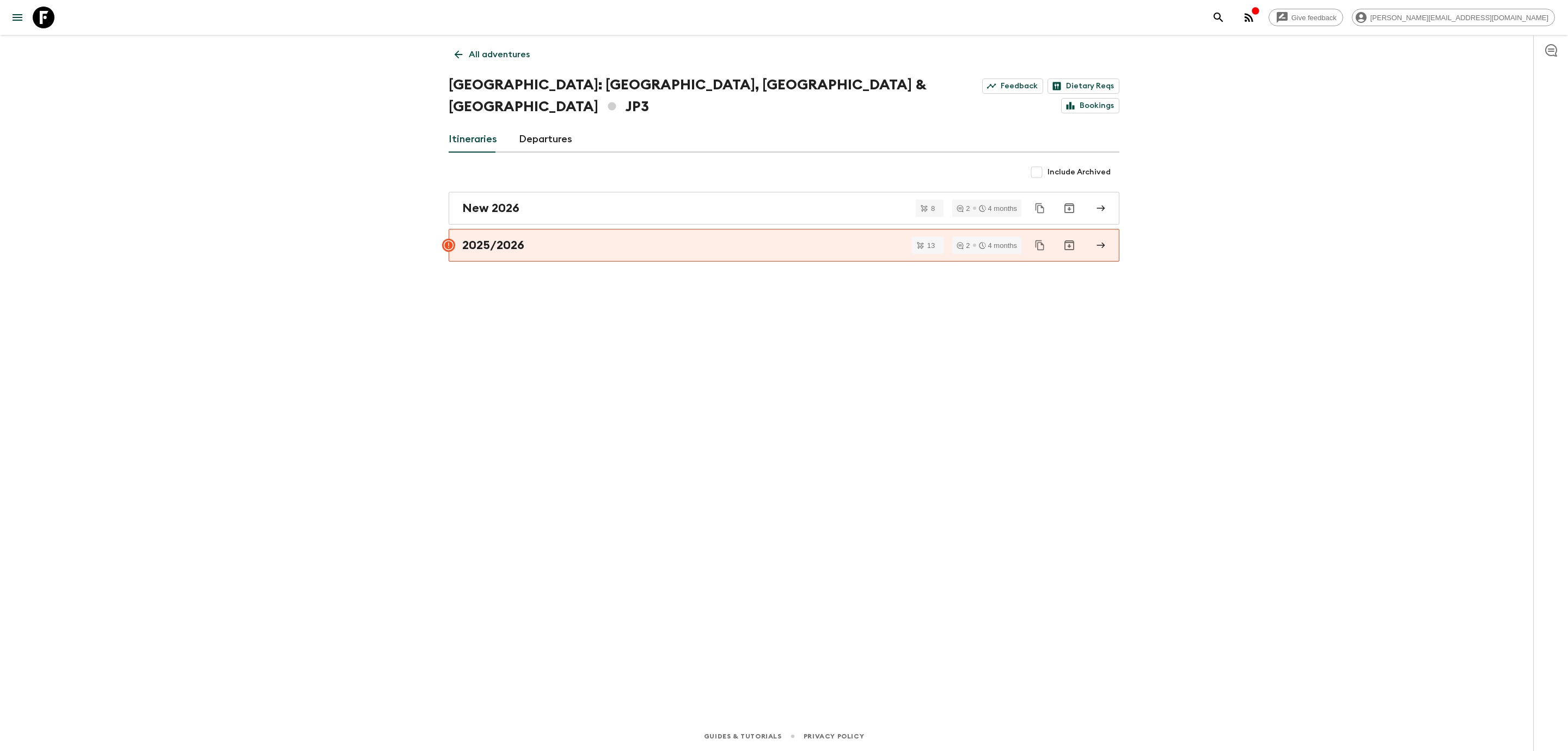
click at [548, 126] on link "Departures" at bounding box center [546, 139] width 54 height 26
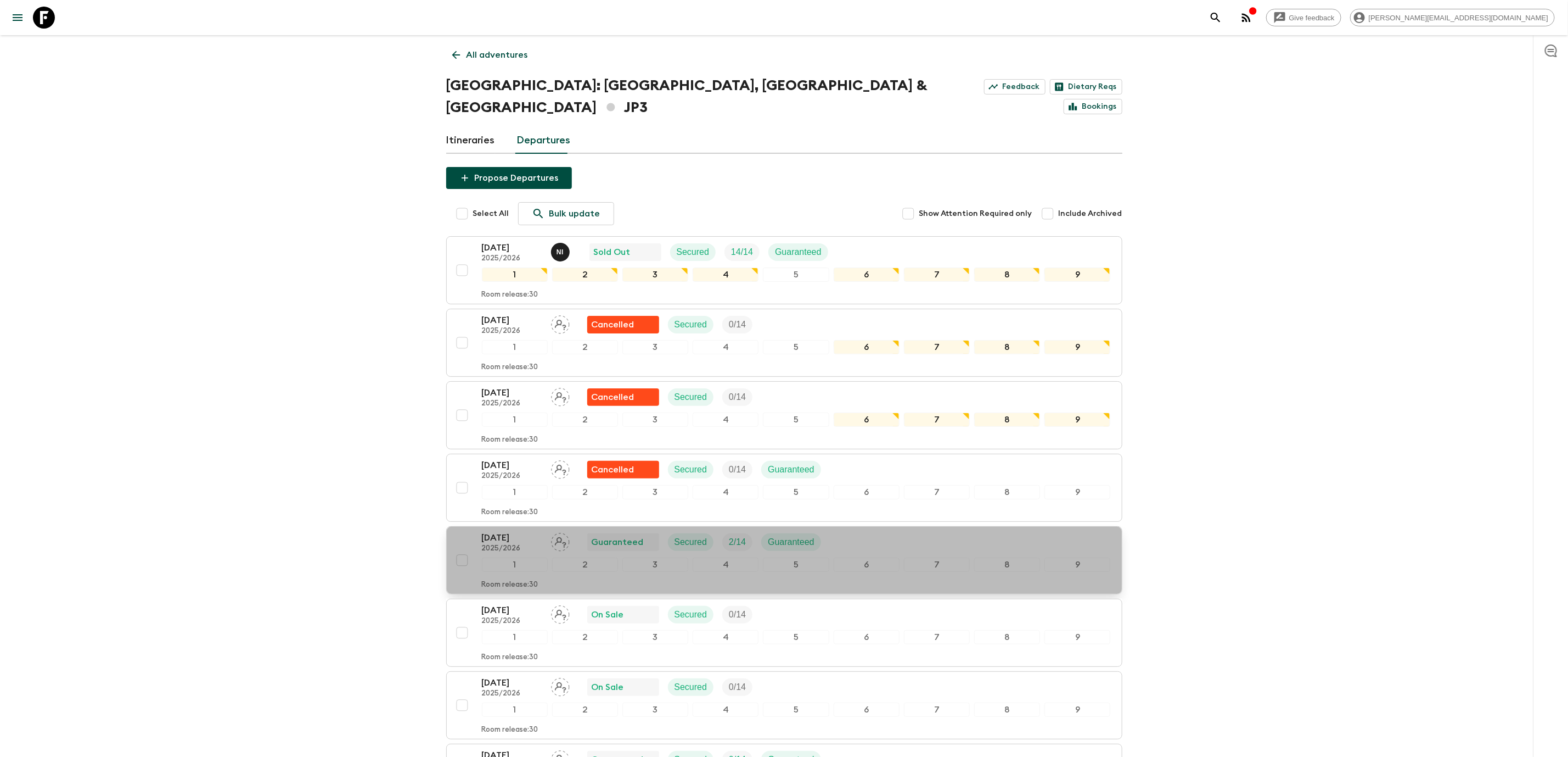
click at [499, 531] on p "[DATE]" at bounding box center [512, 538] width 60 height 14
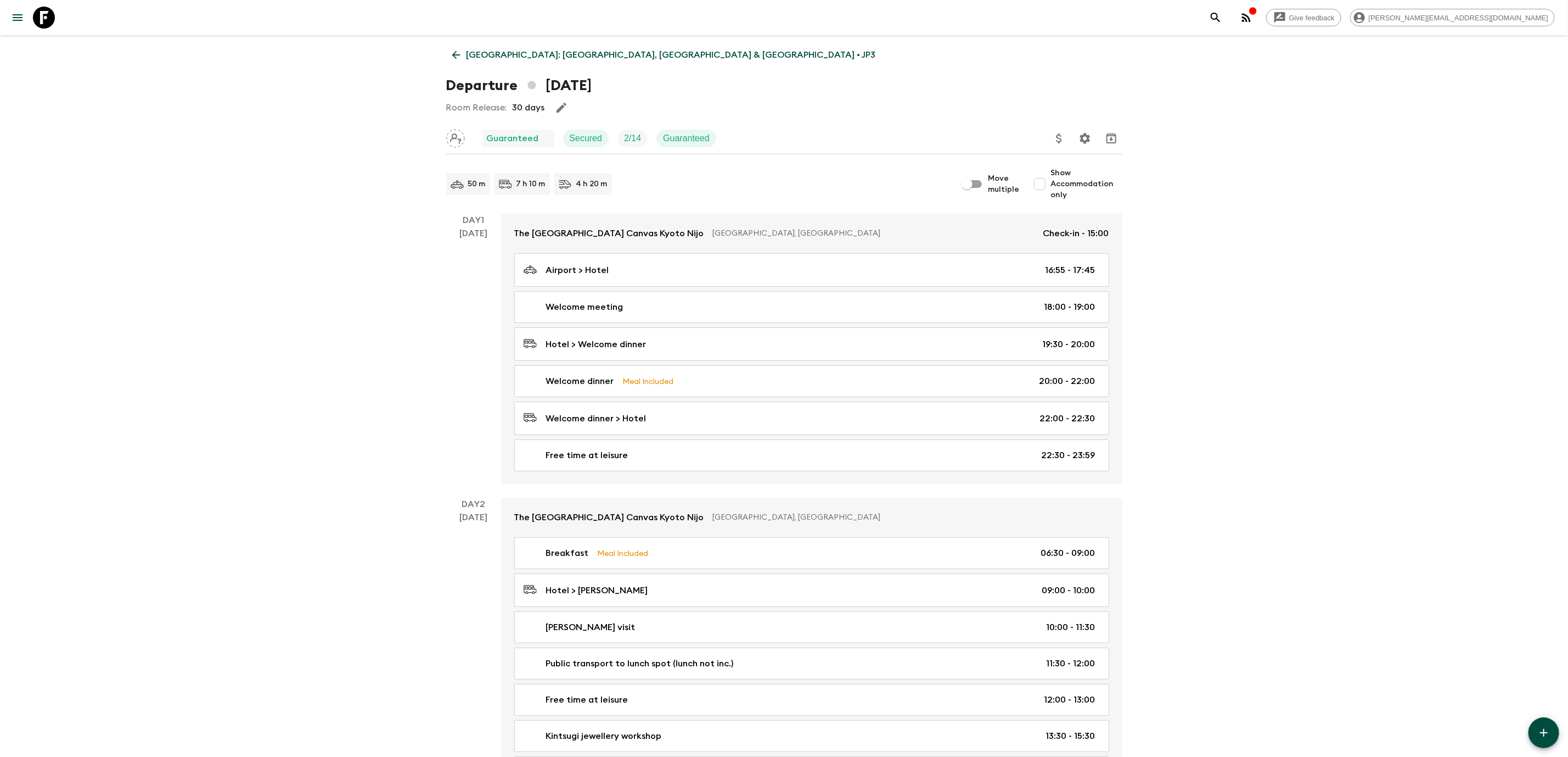
click at [450, 64] on link "[GEOGRAPHIC_DATA]: [GEOGRAPHIC_DATA], [GEOGRAPHIC_DATA] & [GEOGRAPHIC_DATA] • J…" at bounding box center [663, 54] width 435 height 22
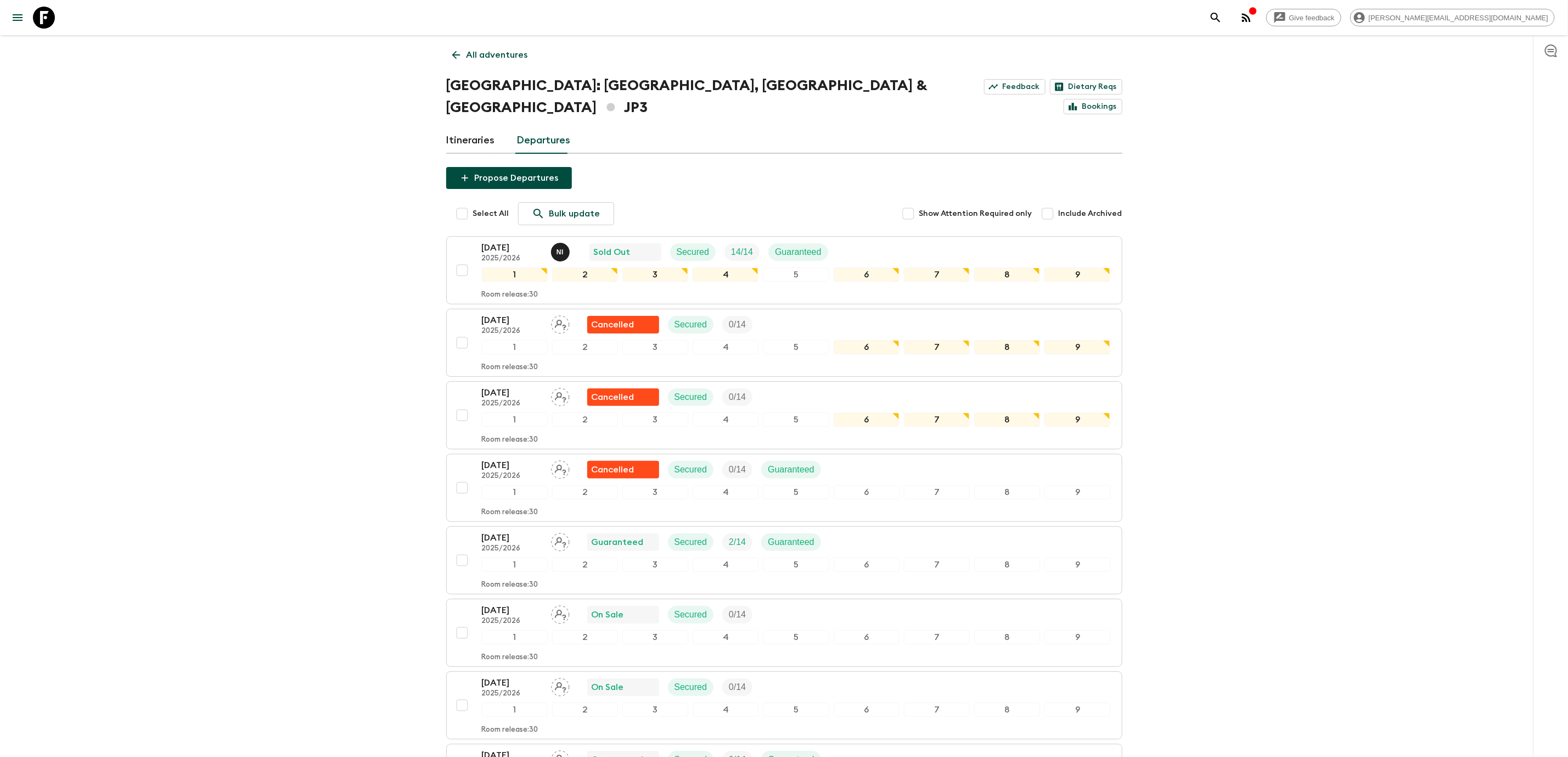
click at [453, 53] on icon at bounding box center [456, 55] width 12 height 12
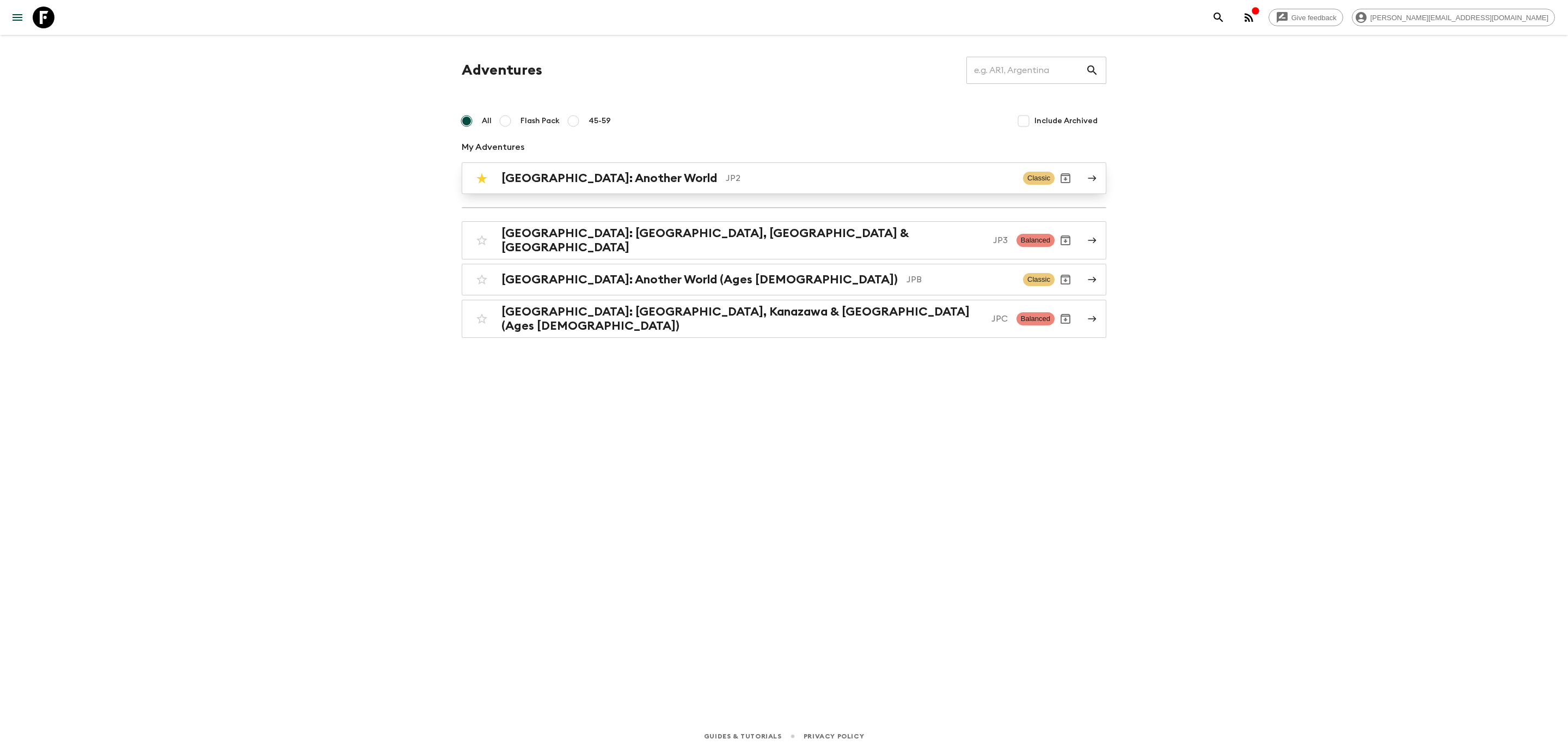
click at [605, 182] on h2 "[GEOGRAPHIC_DATA]: Another World" at bounding box center [609, 178] width 216 height 14
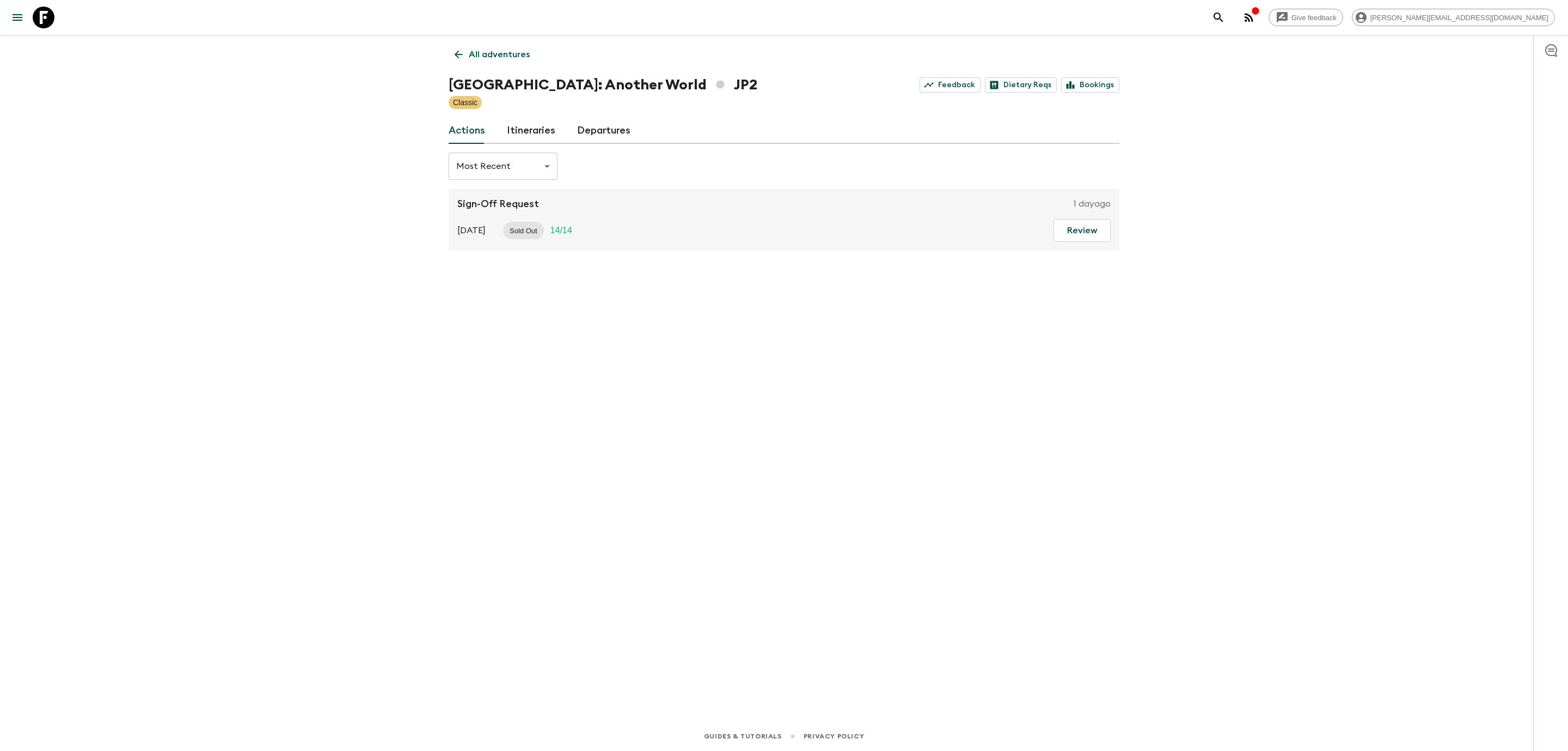
click at [616, 134] on link "Departures" at bounding box center [604, 131] width 54 height 26
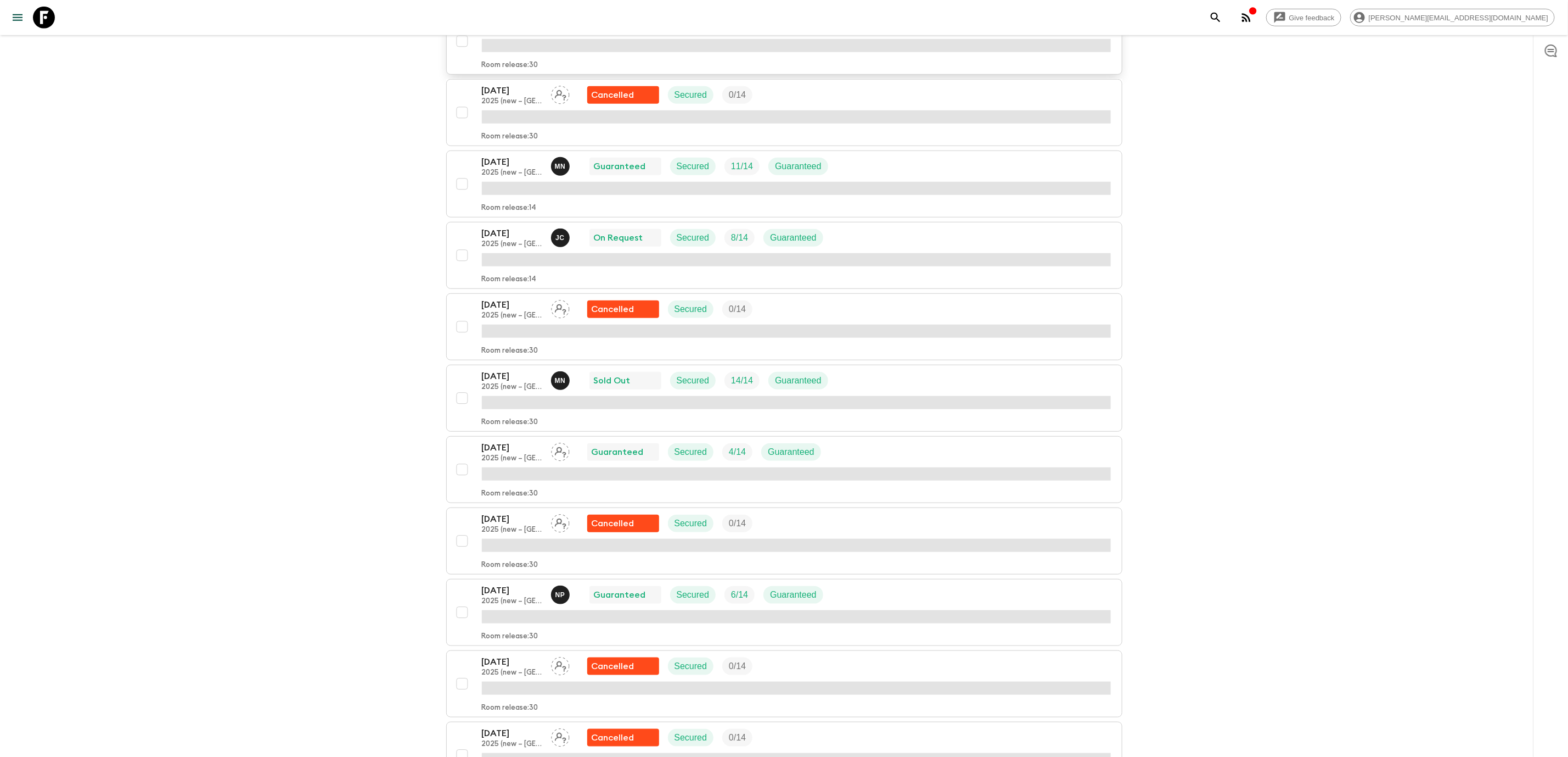
scroll to position [906, 0]
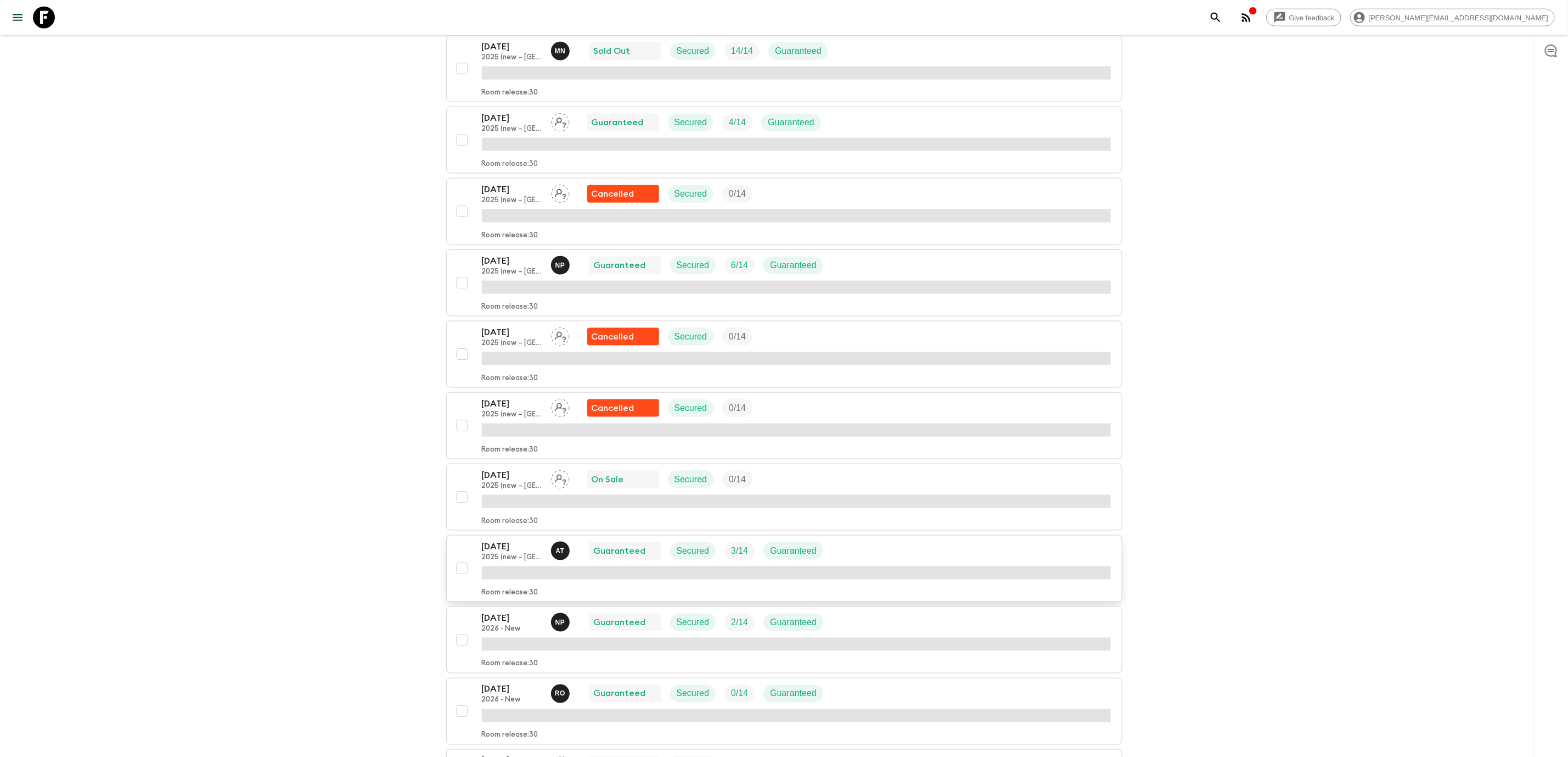
click at [505, 553] on p "[DATE]" at bounding box center [512, 546] width 60 height 14
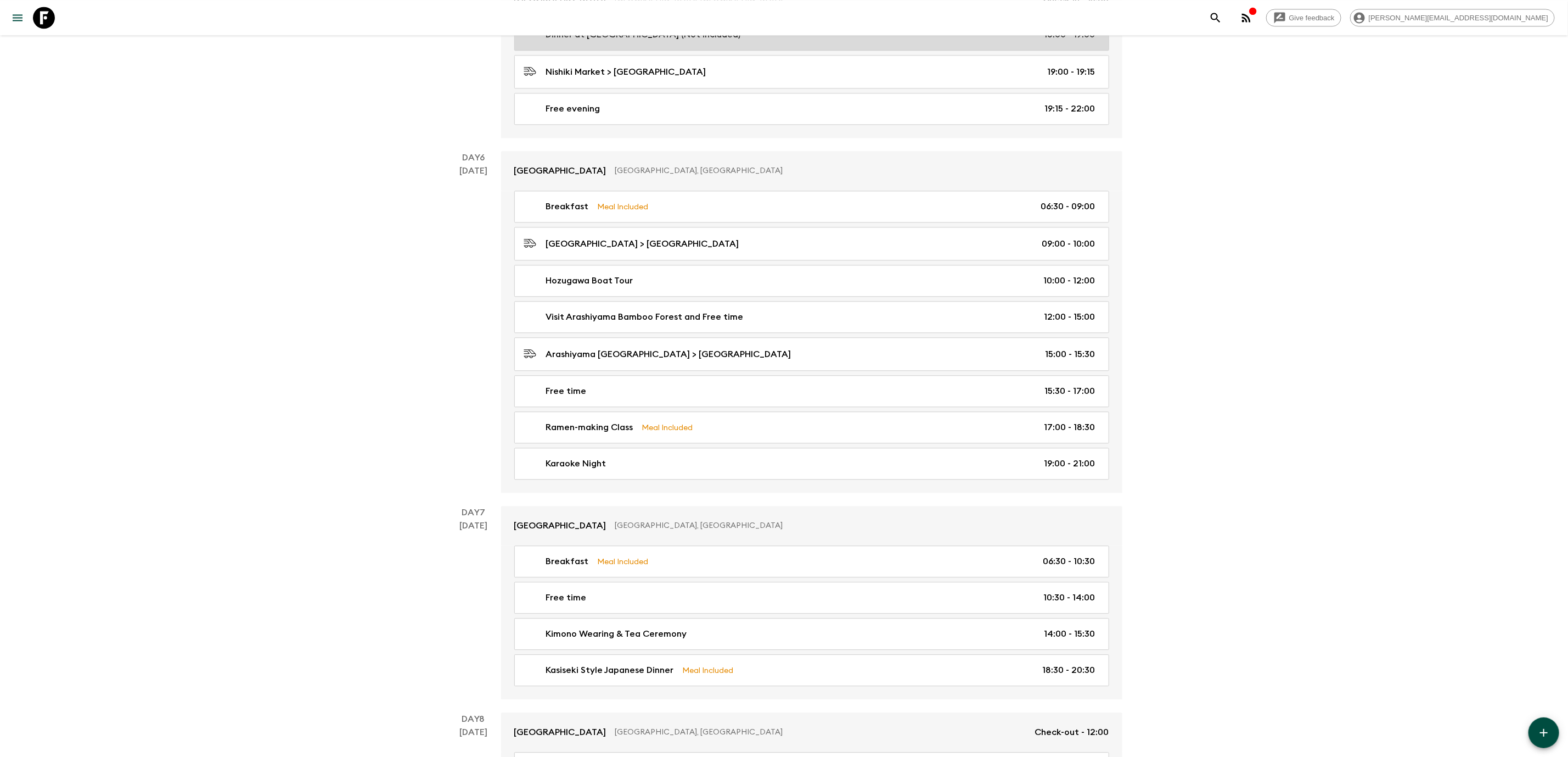
scroll to position [2142, 0]
